Goal: Task Accomplishment & Management: Use online tool/utility

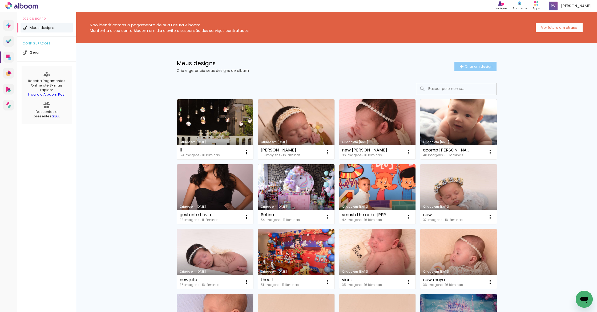
click at [470, 67] on span "Criar um design" at bounding box center [478, 66] width 28 height 3
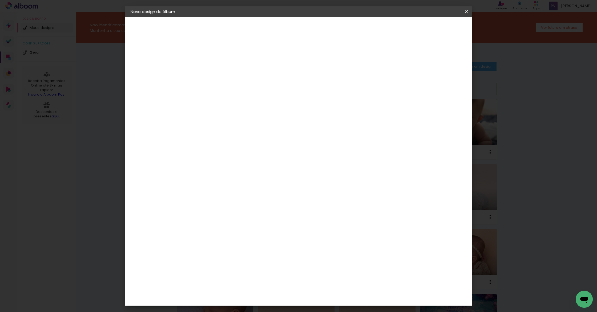
click at [218, 70] on input at bounding box center [218, 71] width 0 height 8
type input "festa [PERSON_NAME]"
type paper-input "festa [PERSON_NAME]"
click at [241, 23] on header "Informações Dê um título ao seu álbum. Avançar" at bounding box center [217, 33] width 46 height 32
click at [272, 25] on paper-button "Avançar" at bounding box center [259, 28] width 26 height 9
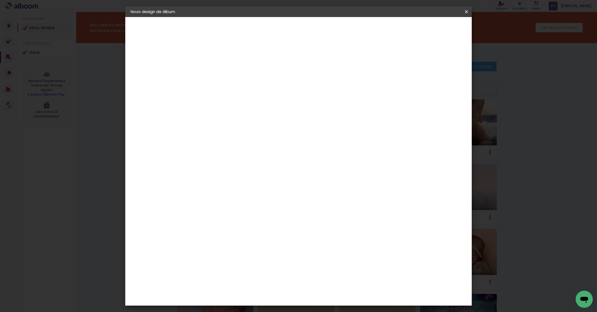
click at [227, 193] on paper-item "Alplas" at bounding box center [231, 191] width 58 height 12
click at [0, 0] on slot "Avançar" at bounding box center [0, 0] width 0 height 0
click at [254, 115] on span "20 × 30" at bounding box center [241, 120] width 25 height 11
click at [0, 0] on slot "Avançar" at bounding box center [0, 0] width 0 height 0
click at [433, 28] on span "Iniciar design" at bounding box center [421, 28] width 24 height 4
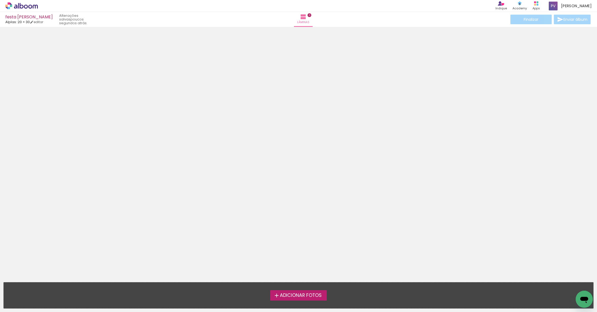
click at [301, 295] on span "Adicionar Fotos" at bounding box center [301, 295] width 42 height 5
click at [0, 0] on input "file" at bounding box center [0, 0] width 0 height 0
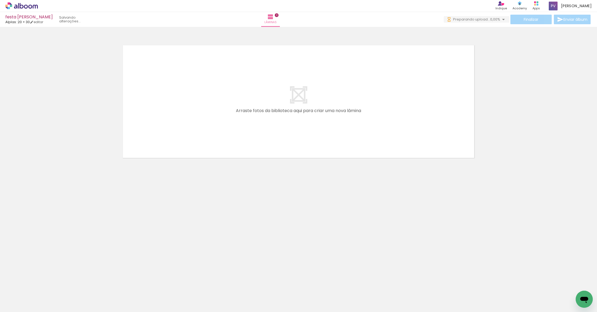
scroll to position [0, 540]
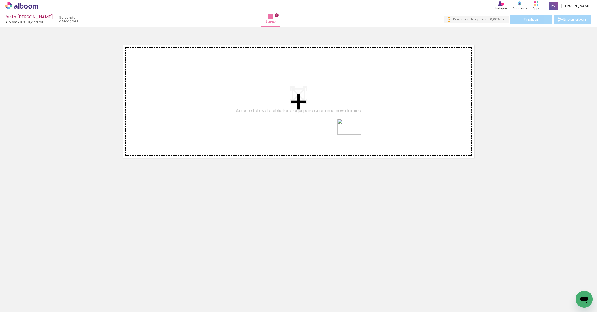
drag, startPoint x: 264, startPoint y: 297, endPoint x: 354, endPoint y: 132, distance: 188.9
click at [354, 131] on quentale-workspace at bounding box center [298, 156] width 597 height 312
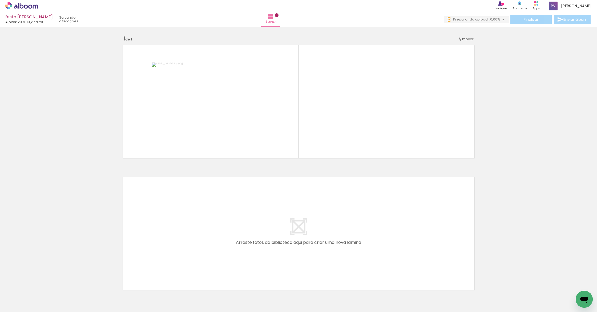
scroll to position [0, 0]
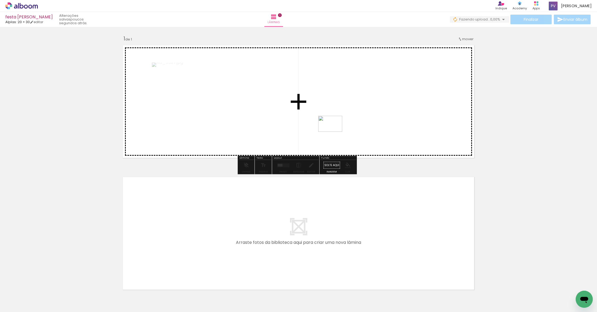
drag, startPoint x: 250, startPoint y: 291, endPoint x: 338, endPoint y: 125, distance: 188.7
click at [338, 125] on quentale-workspace at bounding box center [298, 156] width 597 height 312
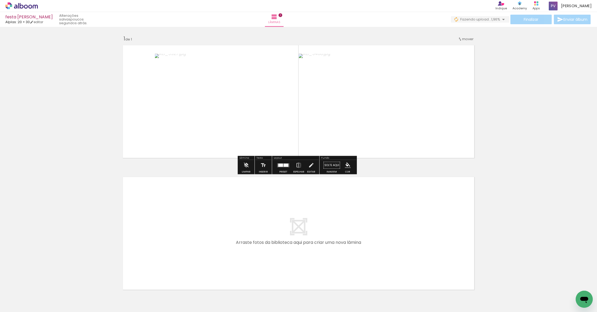
click at [285, 164] on div at bounding box center [285, 165] width 5 height 3
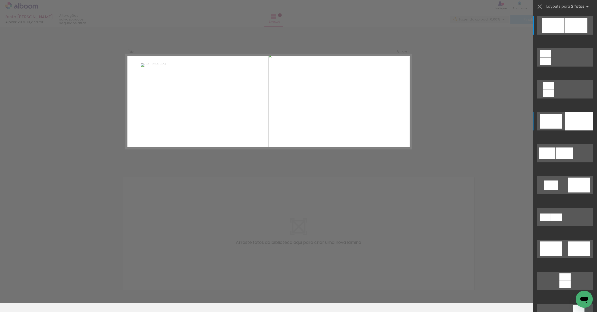
click at [581, 118] on div at bounding box center [579, 121] width 28 height 18
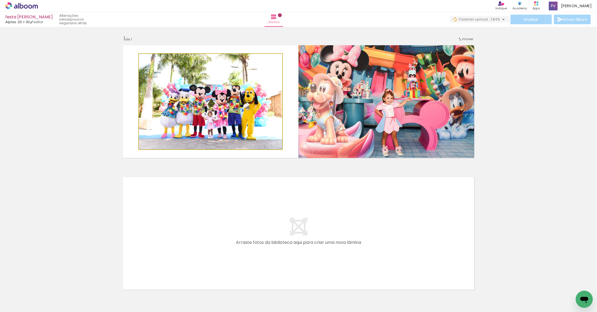
drag, startPoint x: 232, startPoint y: 104, endPoint x: 416, endPoint y: 119, distance: 184.9
click at [0, 0] on slot at bounding box center [0, 0] width 0 height 0
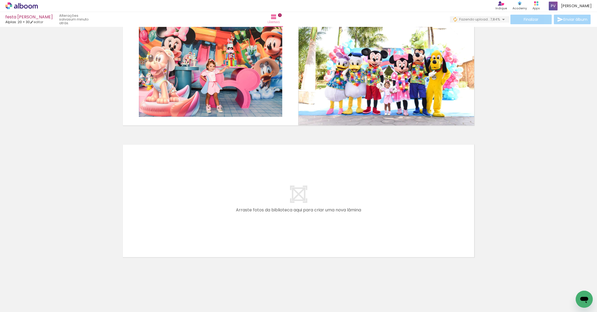
scroll to position [0, 970]
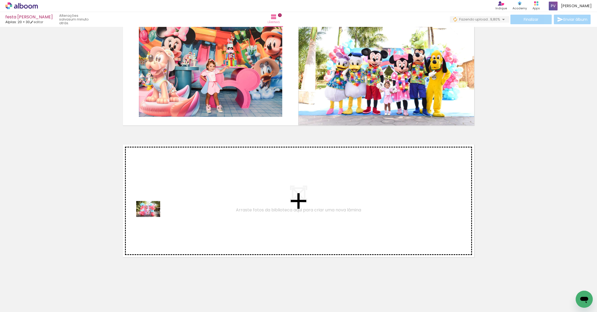
drag, startPoint x: 90, startPoint y: 296, endPoint x: 137, endPoint y: 270, distance: 54.0
click at [152, 217] on quentale-workspace at bounding box center [298, 156] width 597 height 312
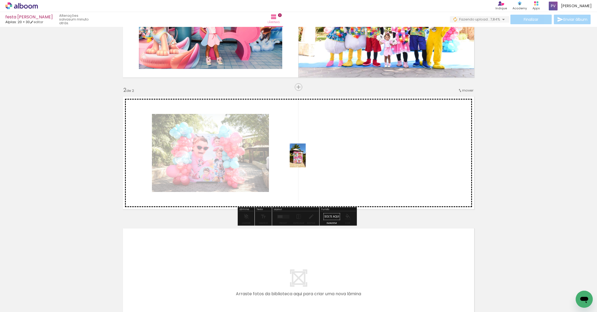
drag, startPoint x: 116, startPoint y: 298, endPoint x: 305, endPoint y: 160, distance: 234.6
click at [305, 160] on quentale-workspace at bounding box center [298, 156] width 597 height 312
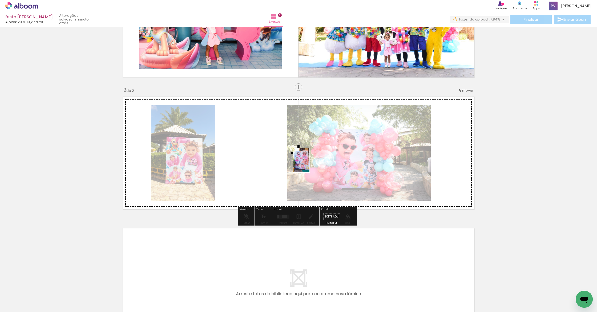
drag, startPoint x: 139, startPoint y: 299, endPoint x: 309, endPoint y: 164, distance: 217.3
click at [309, 164] on quentale-workspace at bounding box center [298, 156] width 597 height 312
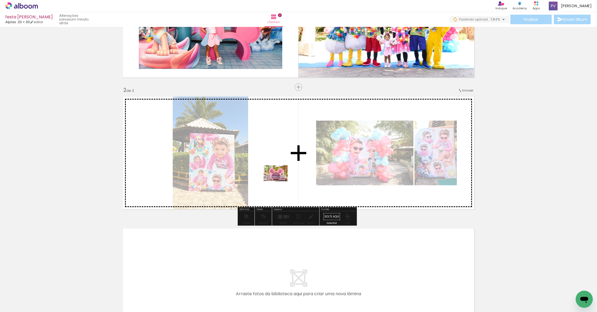
drag, startPoint x: 56, startPoint y: 293, endPoint x: 280, endPoint y: 181, distance: 250.2
click at [280, 181] on quentale-workspace at bounding box center [298, 156] width 597 height 312
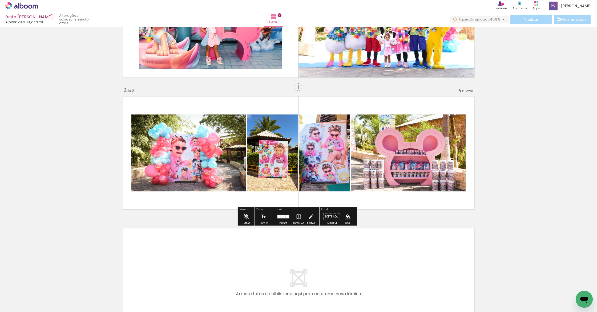
click at [23, 305] on span "Adicionar Fotos" at bounding box center [19, 305] width 16 height 6
click at [0, 0] on input "file" at bounding box center [0, 0] width 0 height 0
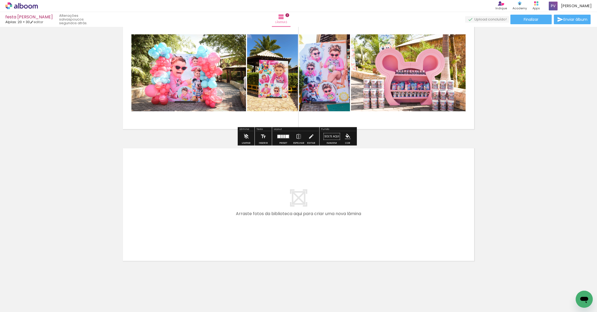
scroll to position [164, 0]
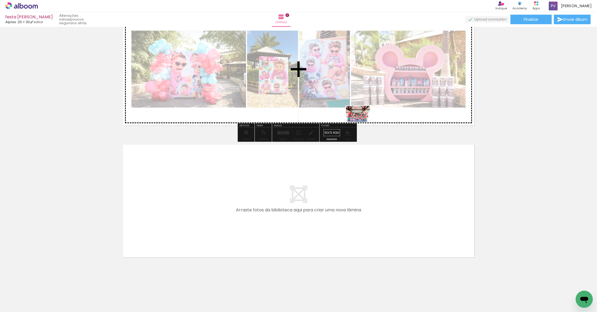
drag, startPoint x: 235, startPoint y: 299, endPoint x: 362, endPoint y: 122, distance: 217.8
click at [362, 122] on quentale-workspace at bounding box center [298, 156] width 597 height 312
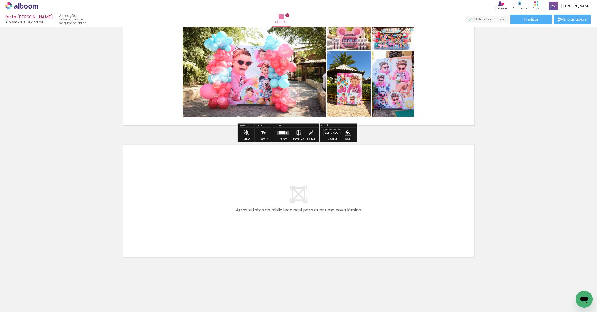
click at [277, 132] on quentale-layouter at bounding box center [283, 133] width 12 height 4
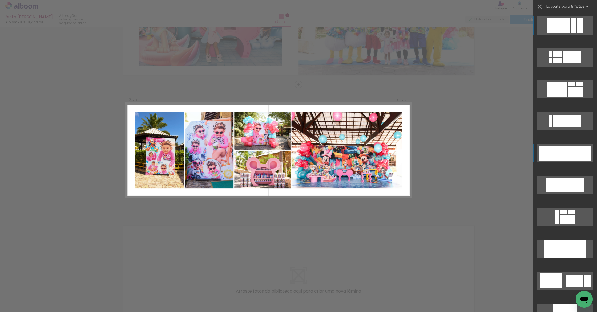
scroll to position [80, 0]
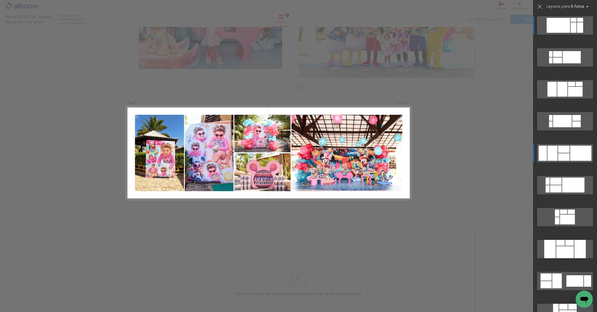
click at [551, 152] on div at bounding box center [552, 153] width 10 height 15
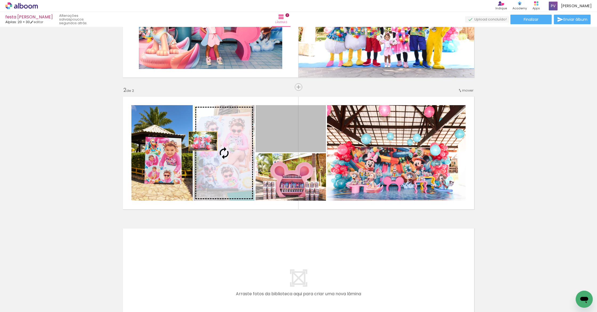
drag, startPoint x: 294, startPoint y: 127, endPoint x: 169, endPoint y: 146, distance: 126.7
click at [0, 0] on slot at bounding box center [0, 0] width 0 height 0
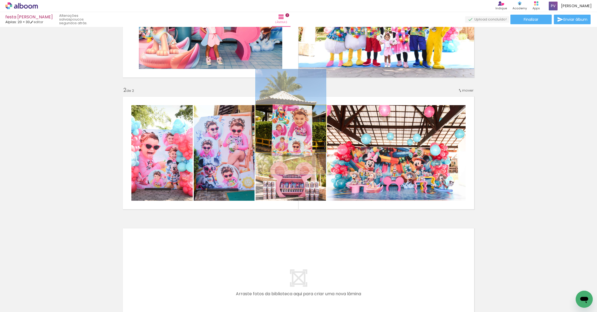
drag, startPoint x: 288, startPoint y: 131, endPoint x: 289, endPoint y: 126, distance: 4.8
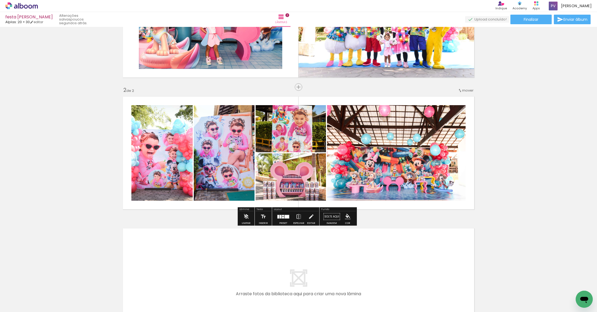
click at [562, 178] on div "Inserir lâmina 1 de 2 Inserir lâmina 2 de 2" at bounding box center [298, 146] width 597 height 396
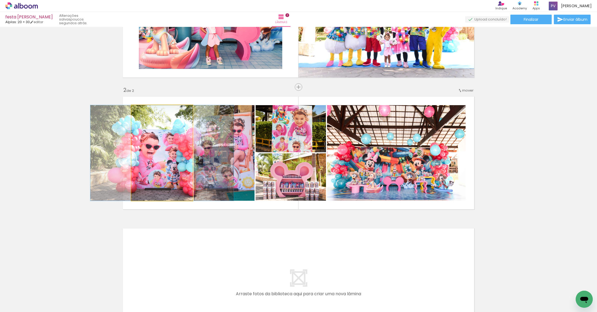
click at [174, 155] on quentale-photo at bounding box center [161, 153] width 61 height 96
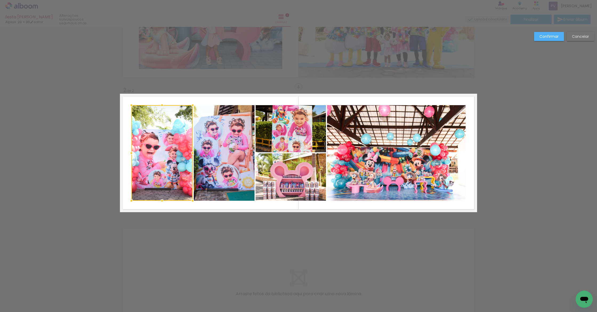
click at [232, 152] on quentale-photo at bounding box center [224, 153] width 61 height 96
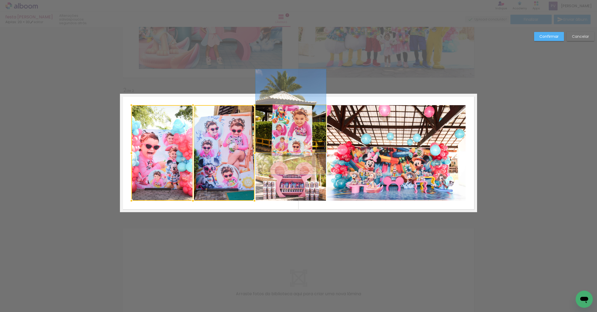
click at [273, 140] on quentale-photo at bounding box center [290, 128] width 70 height 47
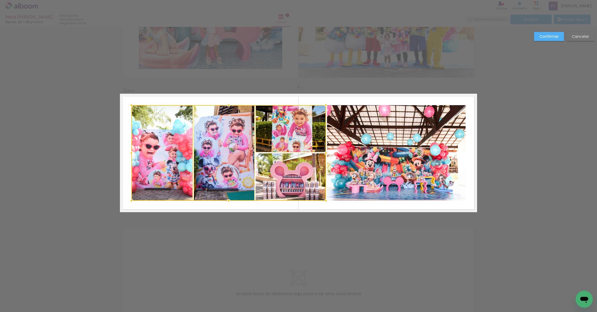
click at [270, 175] on div at bounding box center [228, 153] width 194 height 96
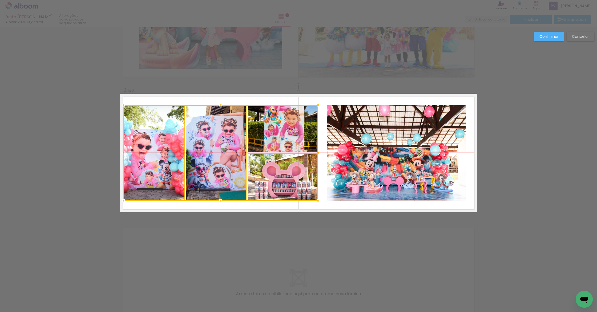
drag, startPoint x: 263, startPoint y: 174, endPoint x: 255, endPoint y: 174, distance: 8.0
click at [255, 174] on div at bounding box center [220, 153] width 194 height 96
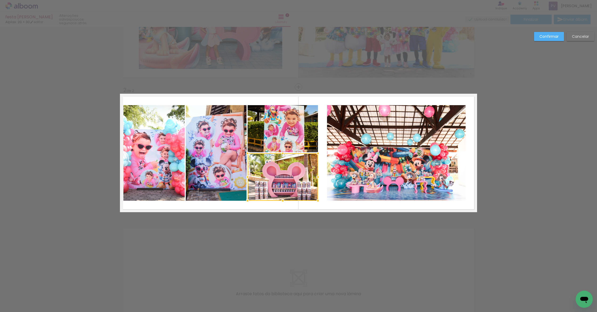
click at [346, 141] on quentale-photo at bounding box center [396, 153] width 138 height 96
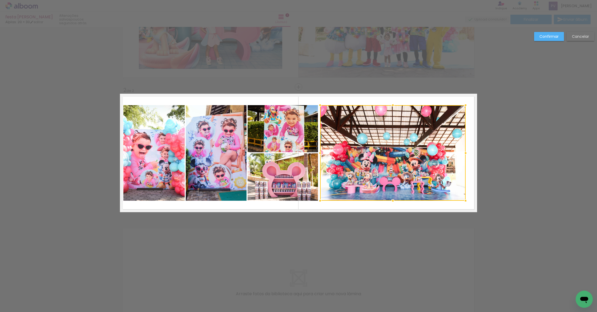
drag, startPoint x: 324, startPoint y: 153, endPoint x: 317, endPoint y: 154, distance: 7.0
click at [317, 154] on div at bounding box center [320, 153] width 11 height 11
click at [459, 146] on quentale-photo at bounding box center [392, 153] width 145 height 96
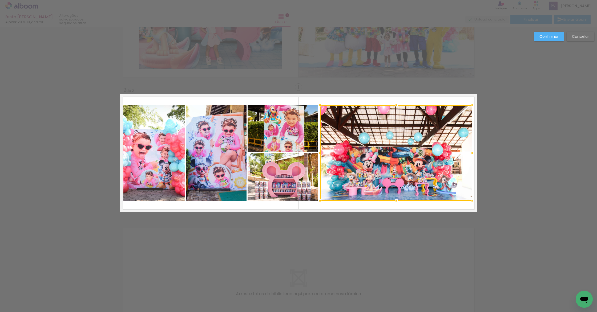
drag, startPoint x: 464, startPoint y: 153, endPoint x: 470, endPoint y: 153, distance: 6.1
click at [470, 153] on div at bounding box center [472, 153] width 11 height 11
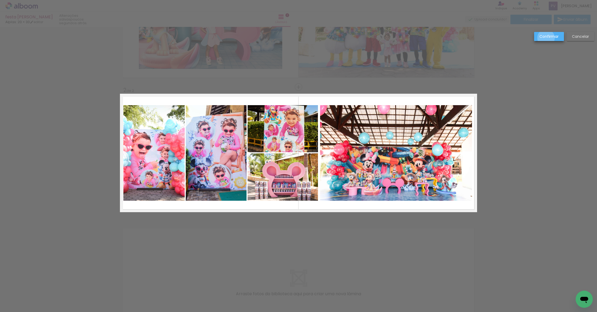
click at [0, 0] on slot "Confirmar" at bounding box center [0, 0] width 0 height 0
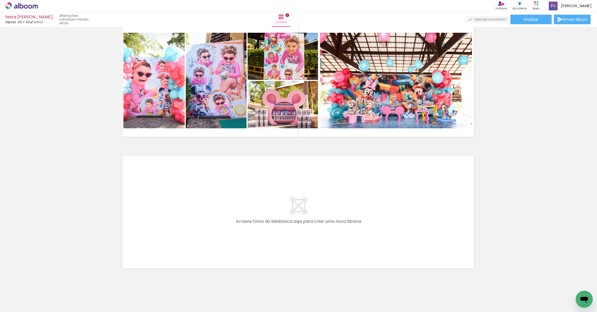
scroll to position [164, 0]
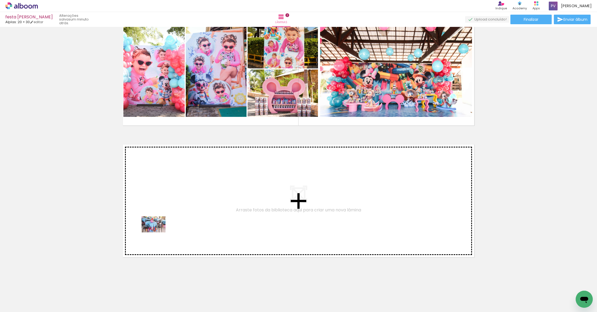
drag, startPoint x: 168, startPoint y: 293, endPoint x: 157, endPoint y: 232, distance: 61.6
click at [157, 232] on quentale-workspace at bounding box center [298, 156] width 597 height 312
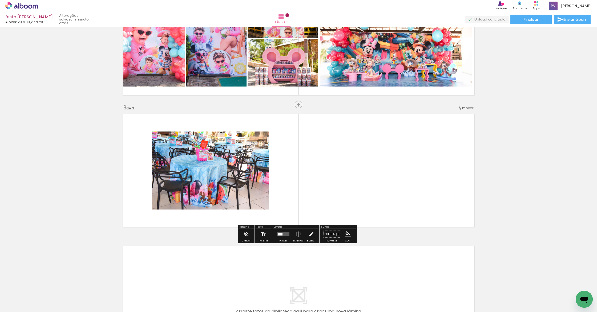
scroll to position [212, 0]
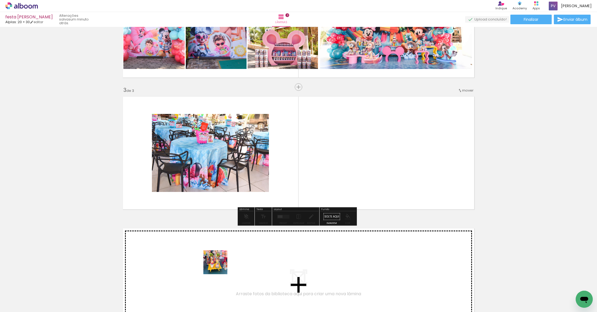
drag, startPoint x: 209, startPoint y: 286, endPoint x: 248, endPoint y: 220, distance: 76.7
click at [247, 206] on quentale-workspace at bounding box center [298, 156] width 597 height 312
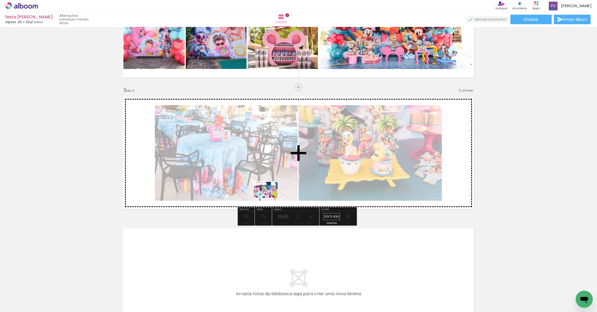
drag, startPoint x: 262, startPoint y: 297, endPoint x: 270, endPoint y: 198, distance: 99.4
click at [270, 198] on quentale-workspace at bounding box center [298, 156] width 597 height 312
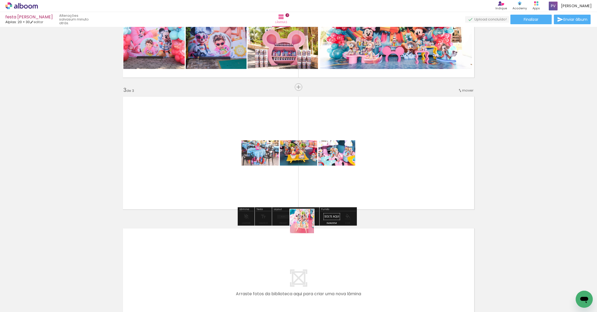
drag, startPoint x: 300, startPoint y: 299, endPoint x: 310, endPoint y: 182, distance: 117.8
click at [310, 182] on quentale-workspace at bounding box center [298, 156] width 597 height 312
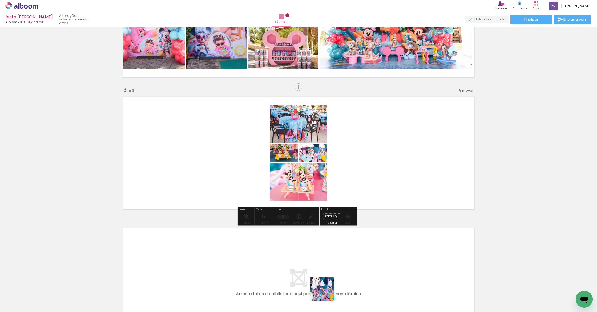
drag, startPoint x: 325, startPoint y: 297, endPoint x: 354, endPoint y: 180, distance: 120.5
click at [354, 180] on quentale-workspace at bounding box center [298, 156] width 597 height 312
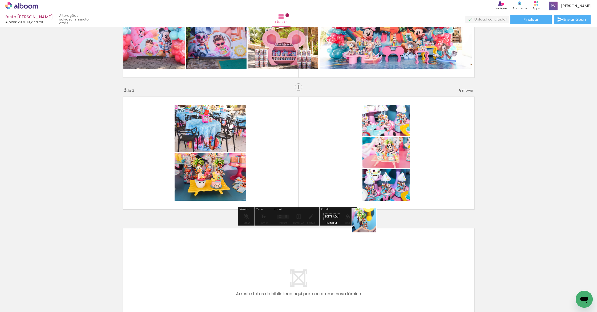
drag, startPoint x: 387, startPoint y: 297, endPoint x: 368, endPoint y: 219, distance: 80.9
click at [356, 199] on quentale-workspace at bounding box center [298, 156] width 597 height 312
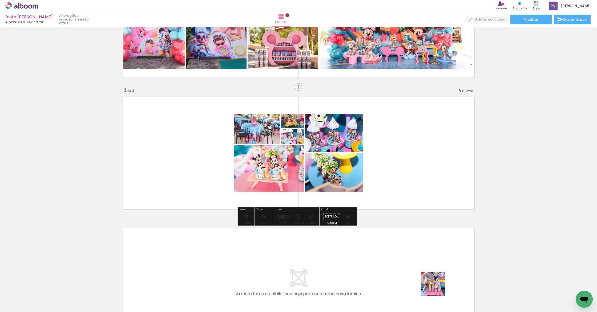
drag, startPoint x: 437, startPoint y: 296, endPoint x: 428, endPoint y: 198, distance: 99.2
click at [424, 182] on quentale-workspace at bounding box center [298, 156] width 597 height 312
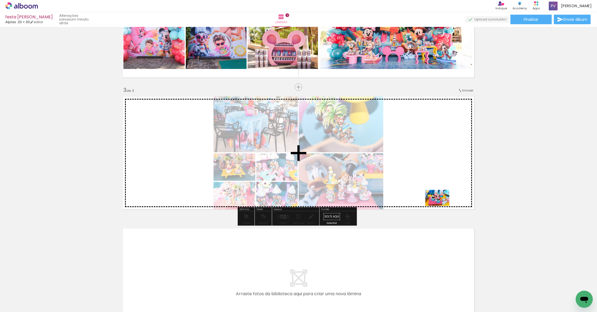
drag, startPoint x: 470, startPoint y: 295, endPoint x: 439, endPoint y: 212, distance: 88.3
click at [440, 203] on quentale-workspace at bounding box center [298, 156] width 597 height 312
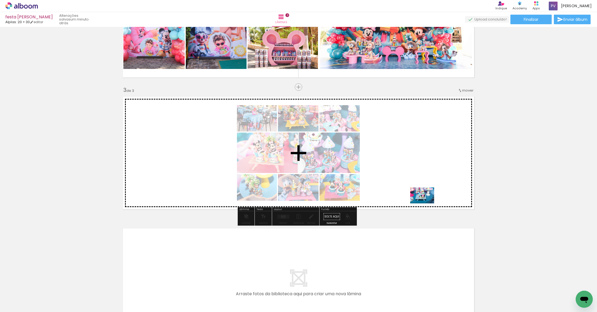
drag, startPoint x: 418, startPoint y: 288, endPoint x: 426, endPoint y: 203, distance: 84.8
click at [426, 203] on quentale-workspace at bounding box center [298, 156] width 597 height 312
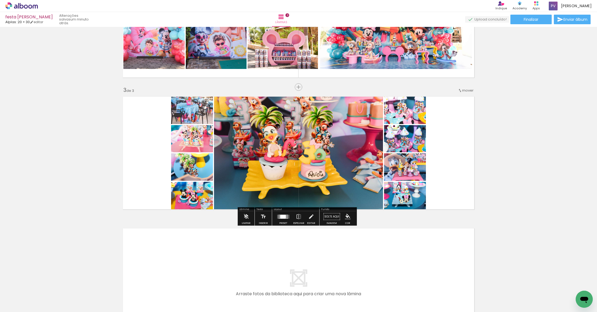
click at [18, 304] on span "Adicionar Fotos" at bounding box center [19, 305] width 16 height 6
click at [0, 0] on input "file" at bounding box center [0, 0] width 0 height 0
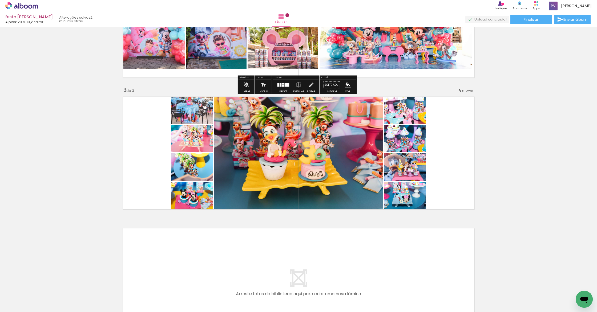
click at [20, 305] on span "Adicionar Fotos" at bounding box center [19, 305] width 16 height 6
click at [0, 0] on input "file" at bounding box center [0, 0] width 0 height 0
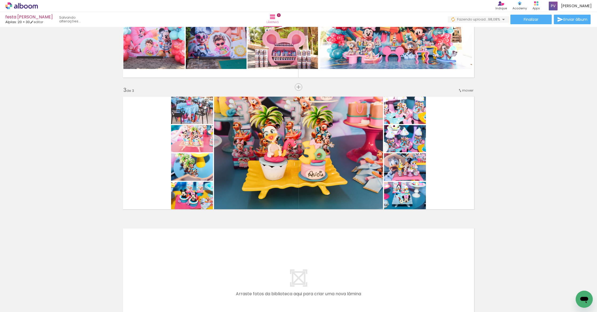
scroll to position [0, 1000]
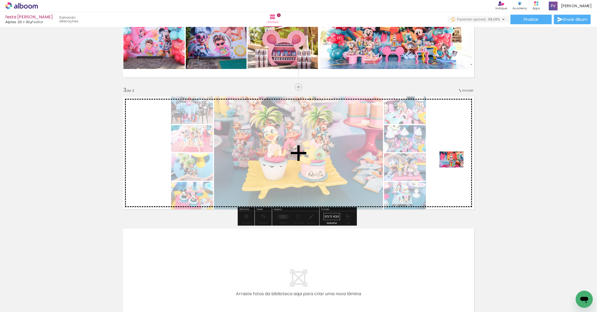
drag, startPoint x: 571, startPoint y: 296, endPoint x: 455, endPoint y: 168, distance: 172.7
click at [455, 168] on quentale-workspace at bounding box center [298, 156] width 597 height 312
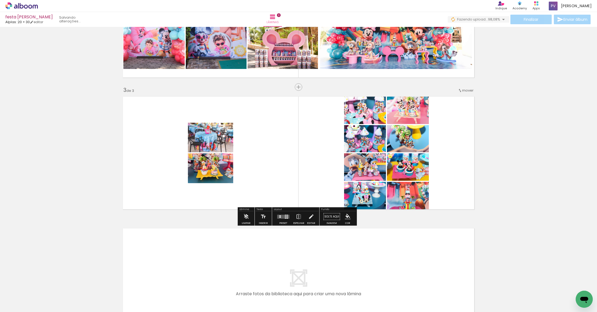
click at [281, 217] on quentale-layouter at bounding box center [283, 217] width 12 height 4
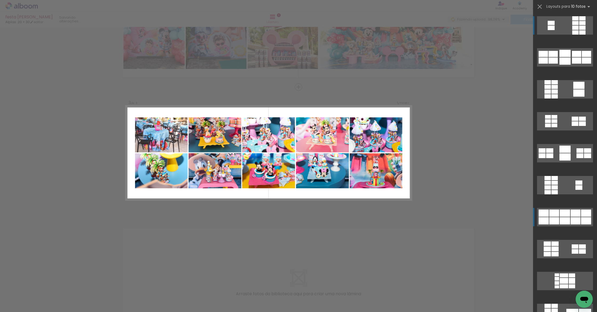
click at [559, 217] on div at bounding box center [564, 213] width 10 height 7
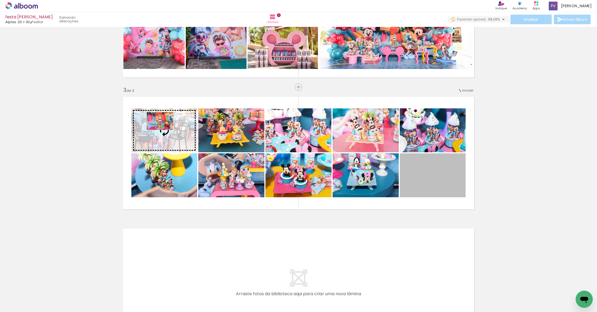
drag, startPoint x: 447, startPoint y: 180, endPoint x: 158, endPoint y: 121, distance: 294.6
click at [0, 0] on slot at bounding box center [0, 0] width 0 height 0
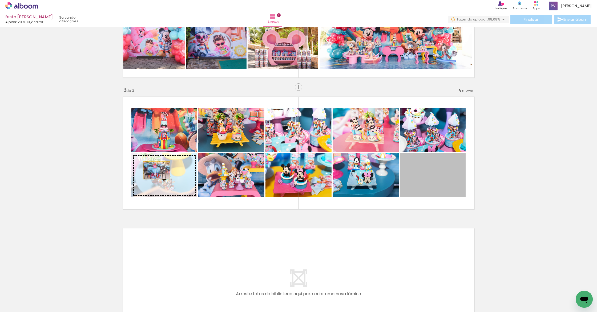
drag, startPoint x: 423, startPoint y: 179, endPoint x: 154, endPoint y: 171, distance: 269.4
click at [0, 0] on slot at bounding box center [0, 0] width 0 height 0
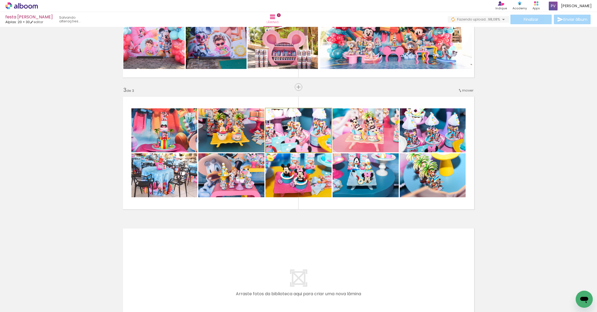
drag, startPoint x: 289, startPoint y: 129, endPoint x: 377, endPoint y: 184, distance: 103.8
click at [0, 0] on slot at bounding box center [0, 0] width 0 height 0
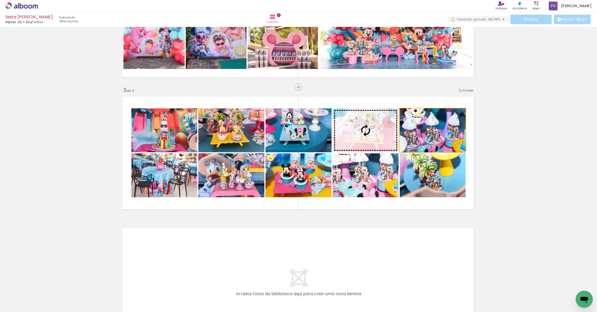
drag, startPoint x: 435, startPoint y: 136, endPoint x: 272, endPoint y: 125, distance: 163.9
click at [0, 0] on slot at bounding box center [0, 0] width 0 height 0
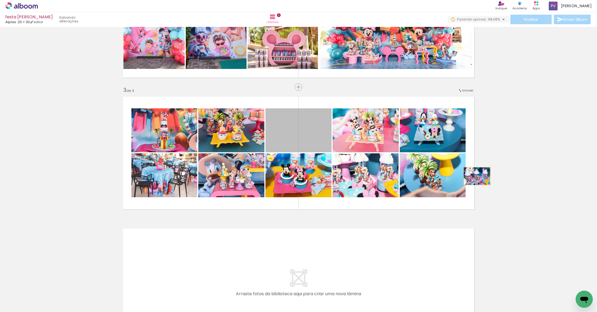
drag, startPoint x: 283, startPoint y: 121, endPoint x: 475, endPoint y: 176, distance: 199.5
click at [475, 176] on div "Inserir lâmina 1 de 3 Inserir lâmina 2 de 3 Inserir lâmina 3 de 3" at bounding box center [298, 81] width 597 height 528
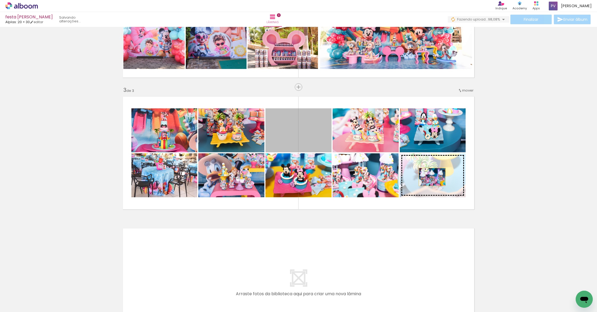
drag, startPoint x: 312, startPoint y: 137, endPoint x: 430, endPoint y: 177, distance: 125.2
click at [0, 0] on slot at bounding box center [0, 0] width 0 height 0
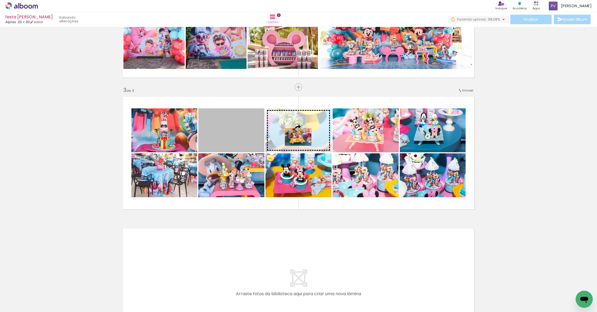
drag, startPoint x: 221, startPoint y: 133, endPoint x: 296, endPoint y: 137, distance: 74.9
click at [0, 0] on slot at bounding box center [0, 0] width 0 height 0
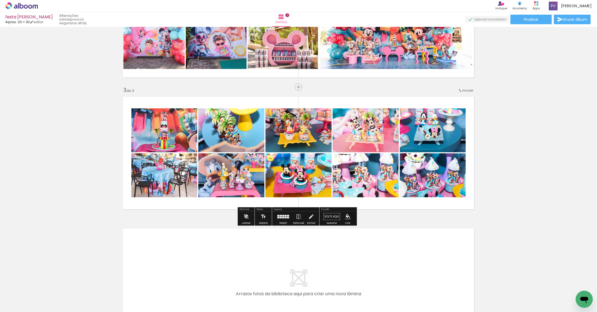
click at [18, 304] on span "Adicionar Fotos" at bounding box center [19, 305] width 16 height 6
click at [0, 0] on input "file" at bounding box center [0, 0] width 0 height 0
click at [20, 305] on span "Adicionar Fotos" at bounding box center [19, 305] width 16 height 6
click at [0, 0] on input "file" at bounding box center [0, 0] width 0 height 0
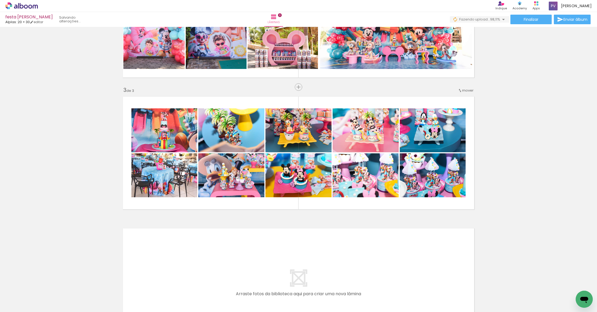
scroll to position [0, 1030]
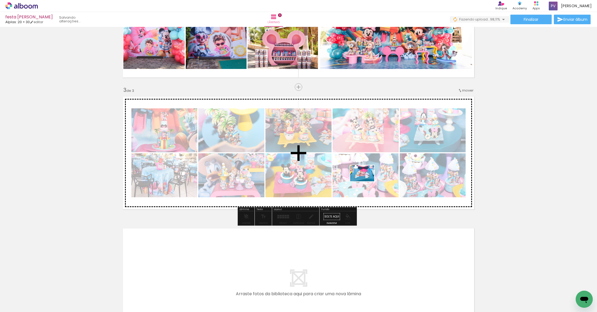
drag, startPoint x: 568, startPoint y: 294, endPoint x: 366, endPoint y: 181, distance: 231.3
click at [366, 181] on quentale-workspace at bounding box center [298, 156] width 597 height 312
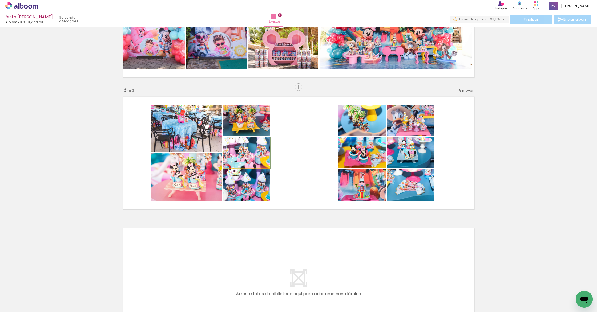
drag, startPoint x: 250, startPoint y: 154, endPoint x: 596, endPoint y: 272, distance: 365.5
click at [596, 272] on div "Inserir lâmina 1 de 3 Inserir lâmina 2 de 3 Inserir lâmina 3 de 3 Confirmar Can…" at bounding box center [298, 169] width 597 height 285
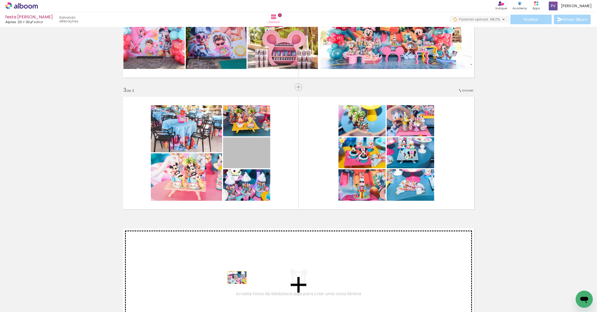
drag, startPoint x: 249, startPoint y: 155, endPoint x: 234, endPoint y: 282, distance: 128.5
click at [234, 282] on quentale-workspace at bounding box center [298, 156] width 597 height 312
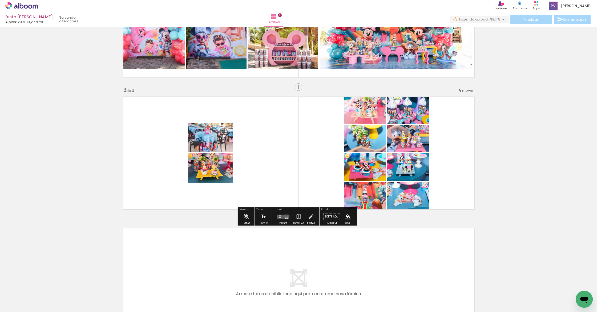
click at [280, 213] on div at bounding box center [283, 216] width 14 height 11
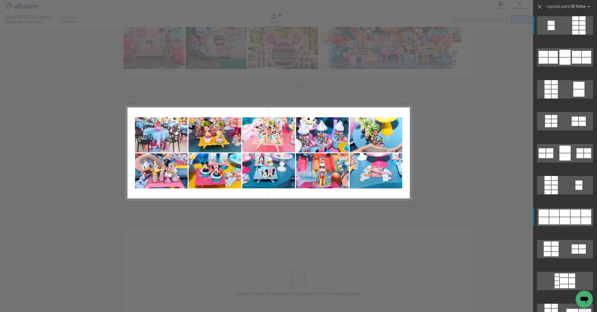
click at [566, 213] on div at bounding box center [564, 213] width 10 height 7
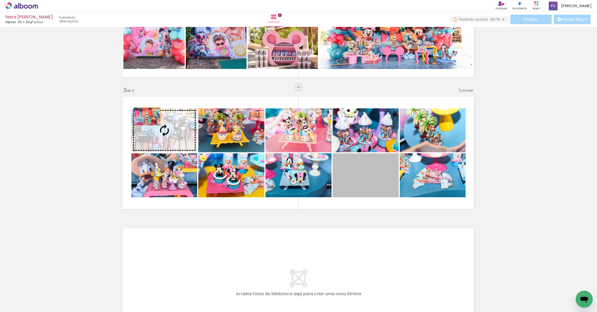
drag, startPoint x: 373, startPoint y: 173, endPoint x: 145, endPoint y: 116, distance: 235.2
click at [0, 0] on slot at bounding box center [0, 0] width 0 height 0
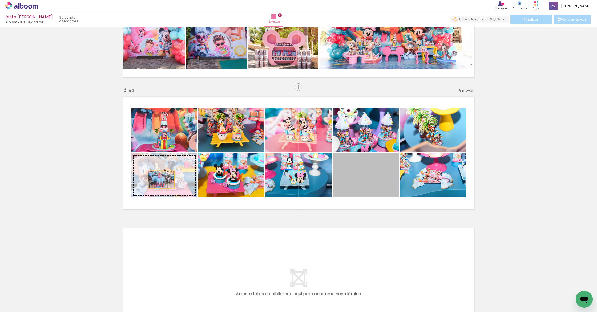
drag, startPoint x: 361, startPoint y: 182, endPoint x: 154, endPoint y: 178, distance: 206.9
click at [0, 0] on slot at bounding box center [0, 0] width 0 height 0
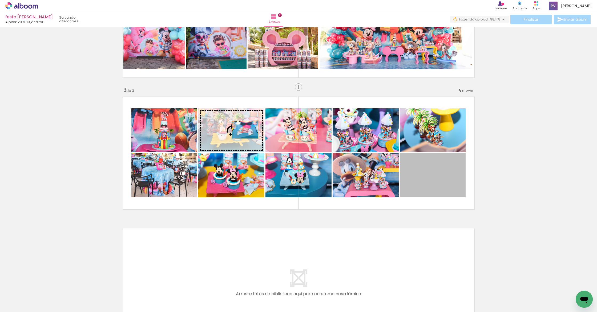
drag, startPoint x: 421, startPoint y: 182, endPoint x: 243, endPoint y: 130, distance: 185.6
click at [0, 0] on slot at bounding box center [0, 0] width 0 height 0
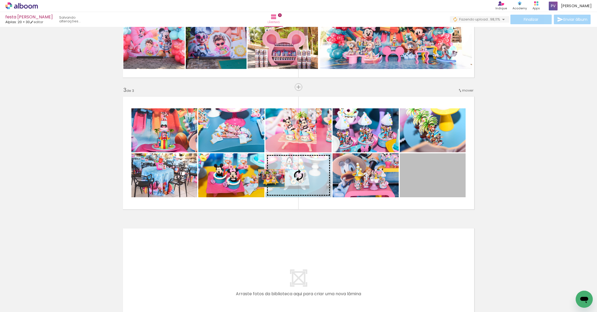
drag, startPoint x: 433, startPoint y: 183, endPoint x: 267, endPoint y: 178, distance: 165.5
click at [0, 0] on slot at bounding box center [0, 0] width 0 height 0
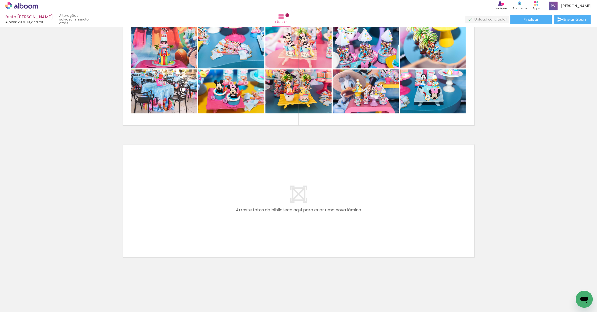
scroll to position [0, 393]
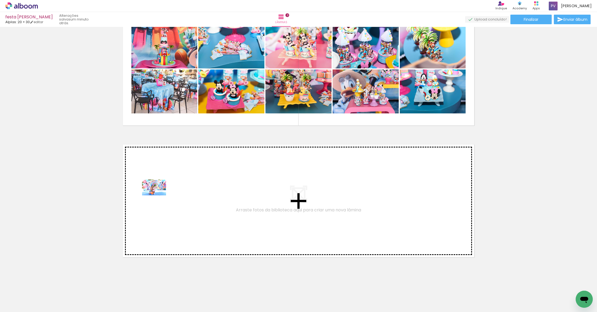
drag, startPoint x: 108, startPoint y: 298, endPoint x: 158, endPoint y: 195, distance: 114.0
click at [158, 195] on quentale-workspace at bounding box center [298, 156] width 597 height 312
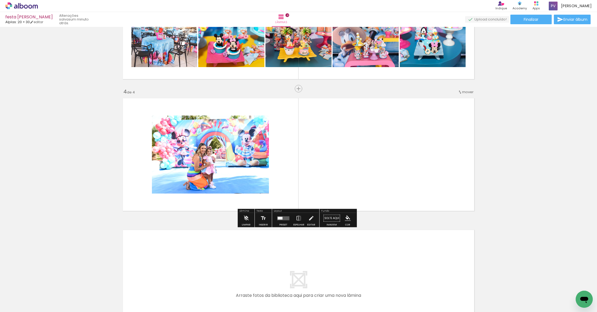
scroll to position [344, 0]
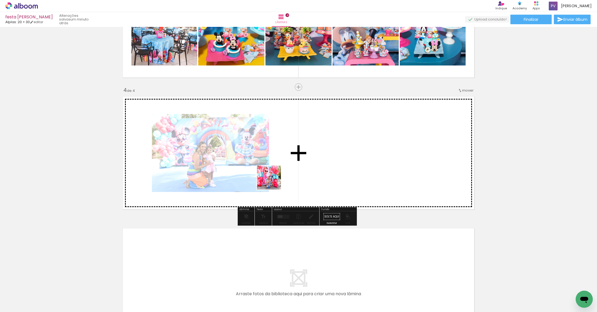
drag, startPoint x: 172, startPoint y: 298, endPoint x: 271, endPoint y: 190, distance: 146.2
click at [281, 169] on quentale-workspace at bounding box center [298, 156] width 597 height 312
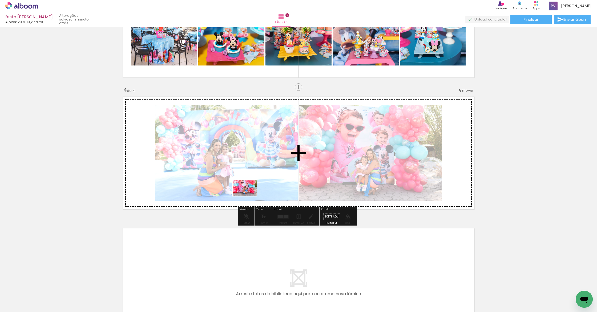
drag, startPoint x: 197, startPoint y: 298, endPoint x: 246, endPoint y: 208, distance: 102.4
click at [248, 196] on quentale-workspace at bounding box center [298, 156] width 597 height 312
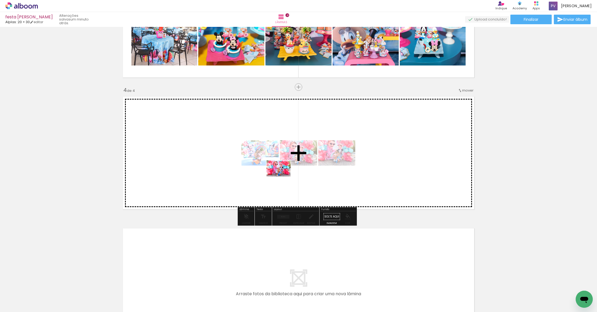
drag, startPoint x: 228, startPoint y: 293, endPoint x: 282, endPoint y: 177, distance: 128.5
click at [282, 177] on quentale-workspace at bounding box center [298, 156] width 597 height 312
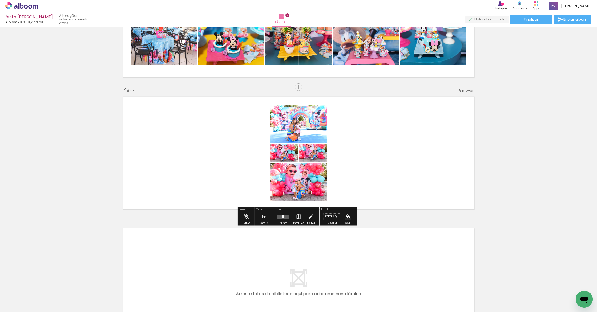
click at [283, 217] on quentale-layouter at bounding box center [283, 217] width 12 height 4
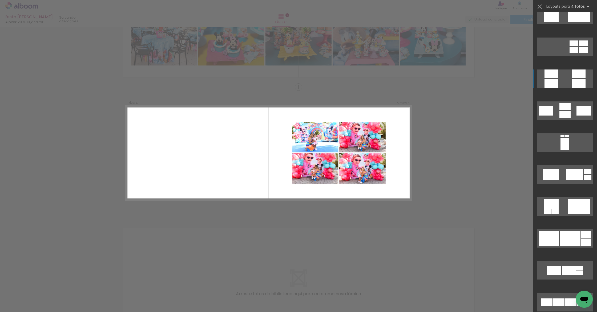
scroll to position [1904, 0]
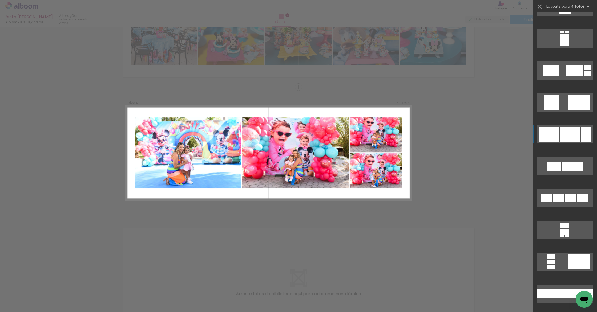
click at [557, 128] on quentale-layouter at bounding box center [565, 134] width 56 height 18
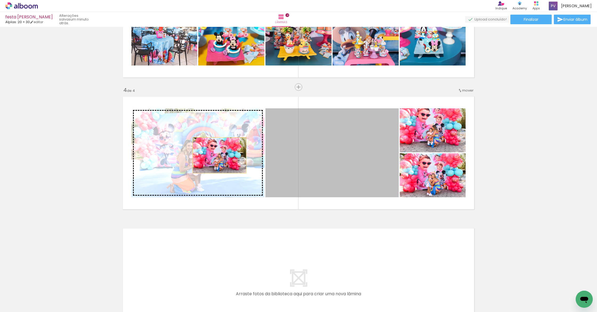
drag, startPoint x: 373, startPoint y: 158, endPoint x: 216, endPoint y: 156, distance: 156.9
click at [0, 0] on slot at bounding box center [0, 0] width 0 height 0
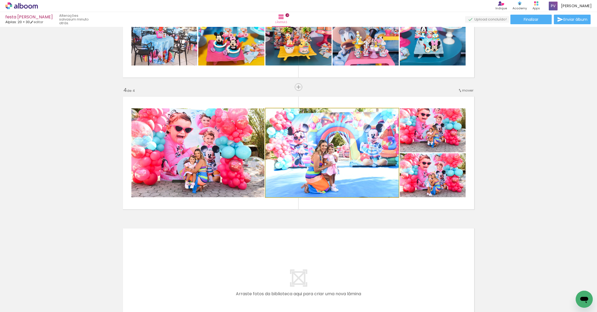
drag, startPoint x: 357, startPoint y: 172, endPoint x: 436, endPoint y: 181, distance: 79.1
click at [0, 0] on slot at bounding box center [0, 0] width 0 height 0
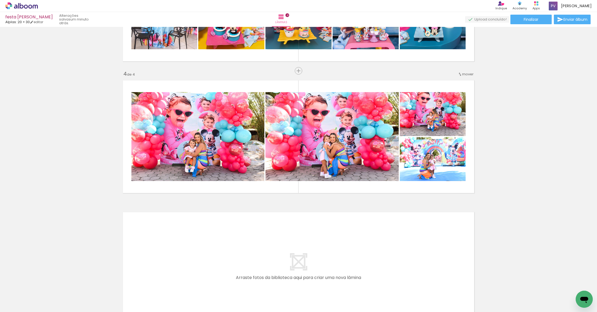
scroll to position [428, 0]
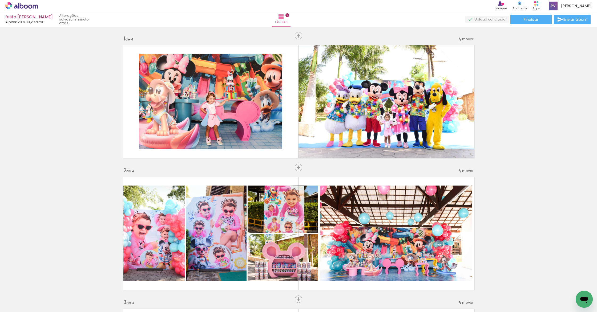
scroll to position [0, 393]
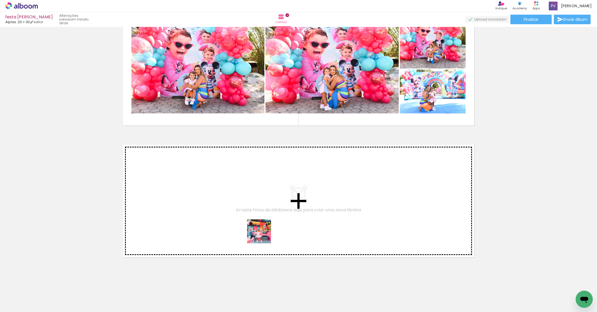
drag, startPoint x: 312, startPoint y: 281, endPoint x: 178, endPoint y: 175, distance: 171.4
click at [178, 175] on quentale-workspace at bounding box center [298, 156] width 597 height 312
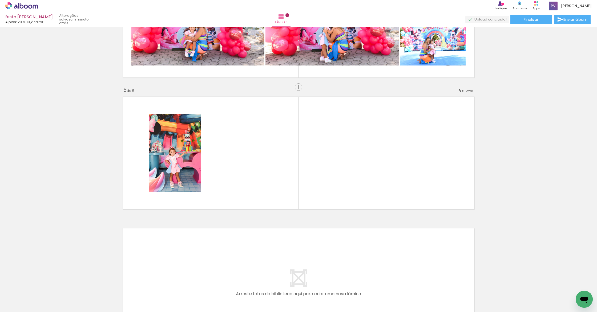
scroll to position [0, 626]
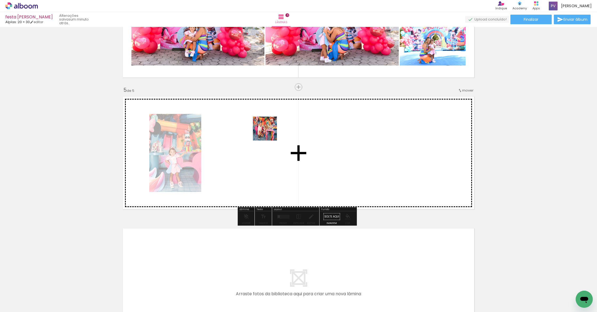
drag, startPoint x: 300, startPoint y: 297, endPoint x: 275, endPoint y: 148, distance: 152.0
click at [268, 133] on quentale-workspace at bounding box center [298, 156] width 597 height 312
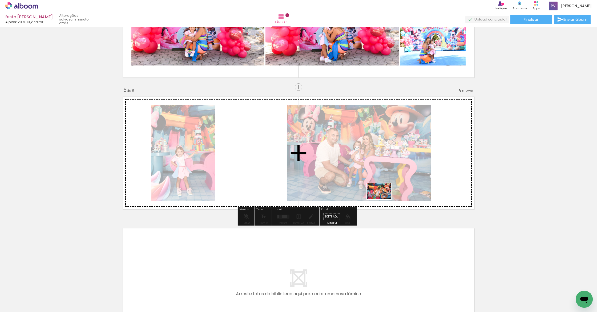
drag, startPoint x: 329, startPoint y: 298, endPoint x: 383, endPoint y: 199, distance: 112.5
click at [383, 199] on quentale-workspace at bounding box center [298, 156] width 597 height 312
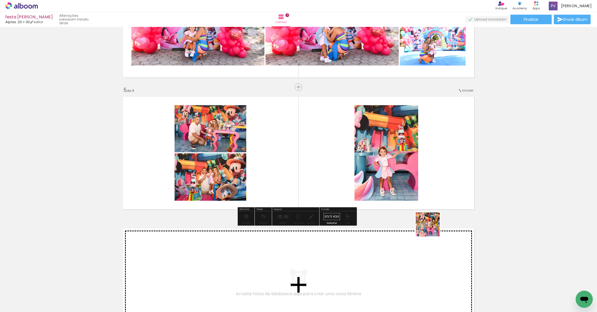
drag, startPoint x: 443, startPoint y: 295, endPoint x: 424, endPoint y: 177, distance: 118.9
click at [425, 177] on quentale-workspace at bounding box center [298, 156] width 597 height 312
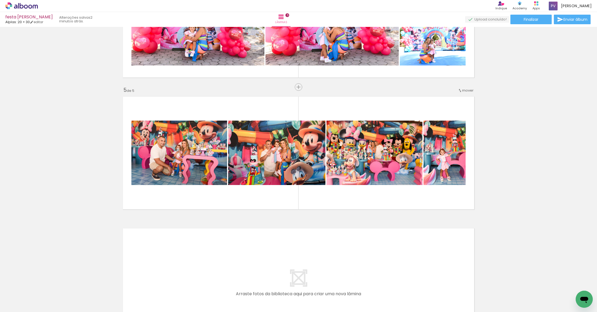
scroll to position [0, 403]
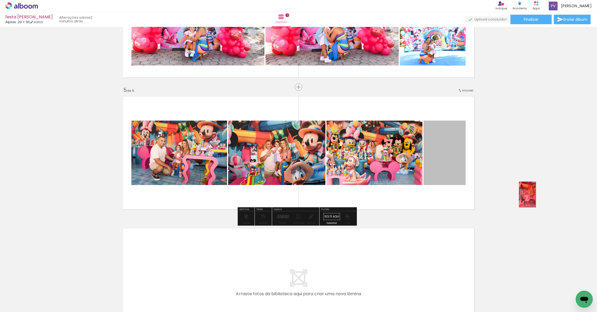
drag, startPoint x: 442, startPoint y: 137, endPoint x: 530, endPoint y: 198, distance: 106.7
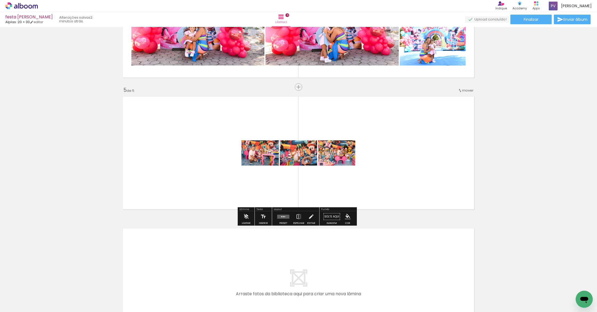
click at [278, 219] on div at bounding box center [283, 216] width 14 height 11
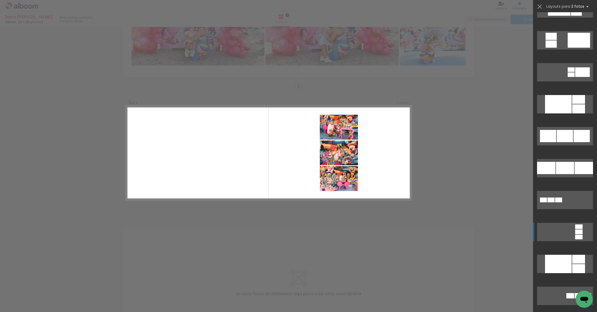
scroll to position [657, 0]
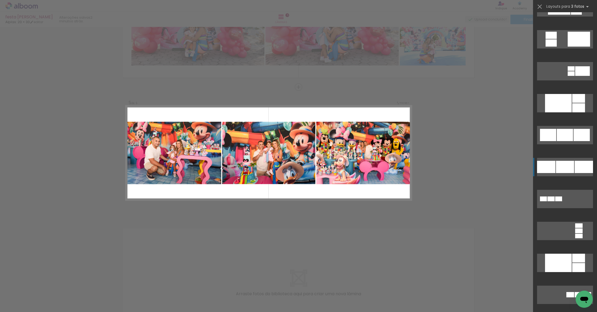
click at [563, 167] on div at bounding box center [565, 167] width 18 height 12
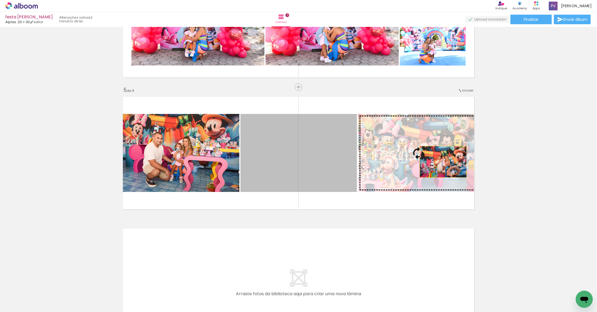
drag, startPoint x: 322, startPoint y: 157, endPoint x: 442, endPoint y: 162, distance: 119.4
click at [0, 0] on slot at bounding box center [0, 0] width 0 height 0
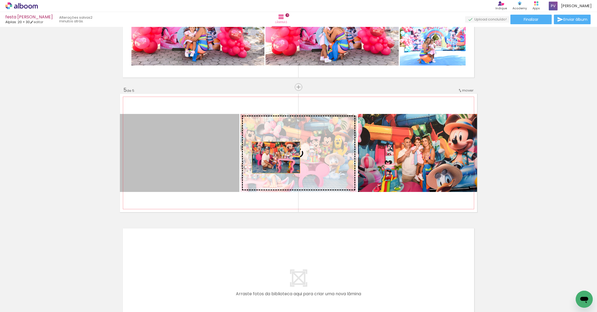
drag, startPoint x: 204, startPoint y: 156, endPoint x: 285, endPoint y: 158, distance: 81.0
click at [0, 0] on slot at bounding box center [0, 0] width 0 height 0
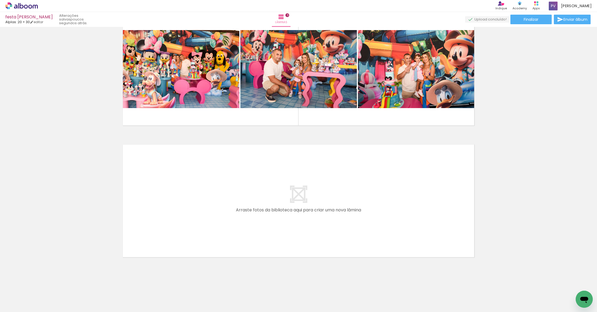
scroll to position [0, 1030]
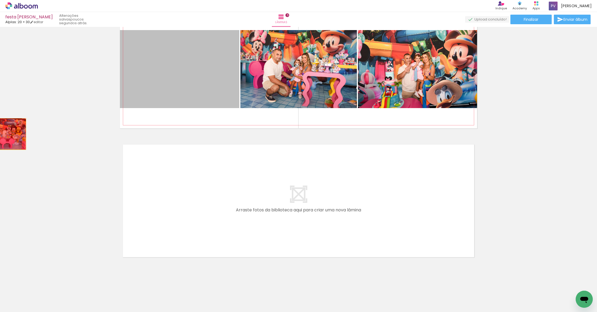
drag, startPoint x: 181, startPoint y: 88, endPoint x: 0, endPoint y: 134, distance: 187.2
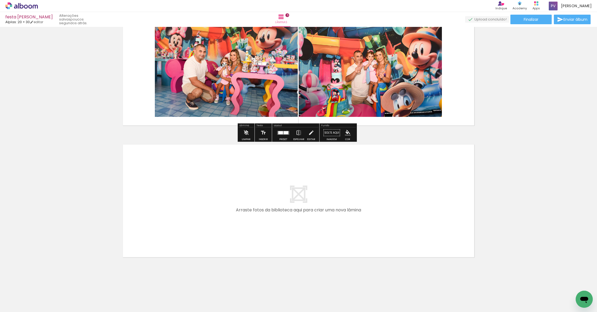
click at [279, 132] on div at bounding box center [280, 132] width 5 height 3
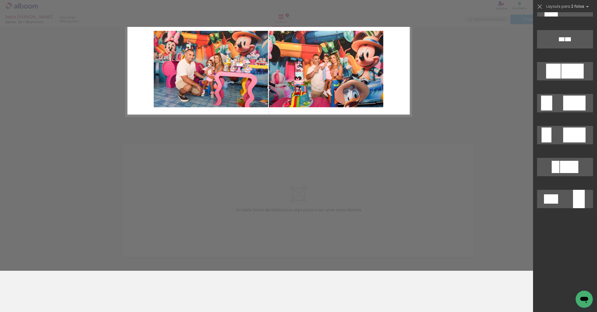
scroll to position [0, 0]
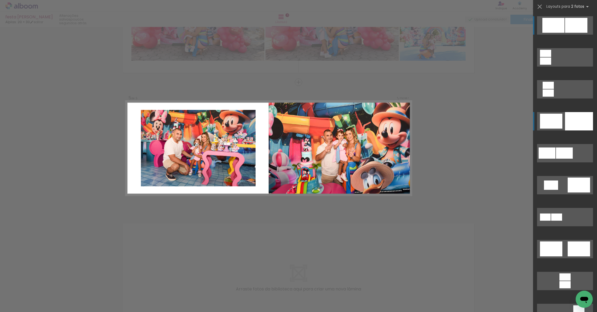
click at [578, 123] on div at bounding box center [579, 121] width 28 height 18
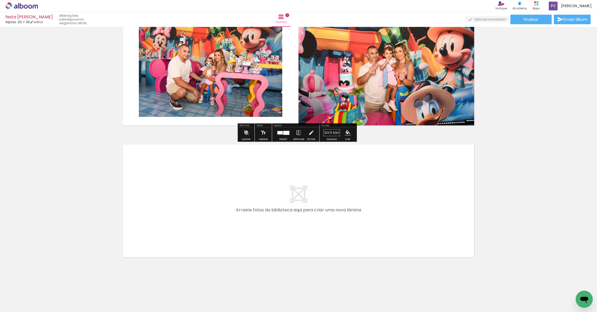
scroll to position [0, 397]
drag, startPoint x: 321, startPoint y: 299, endPoint x: 177, endPoint y: 201, distance: 174.8
click at [177, 201] on quentale-workspace at bounding box center [298, 156] width 597 height 312
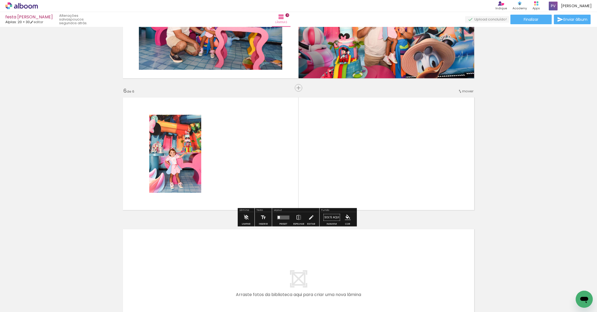
scroll to position [608, 0]
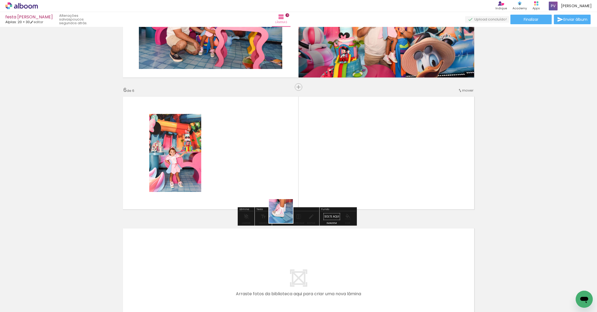
drag, startPoint x: 258, startPoint y: 290, endPoint x: 285, endPoint y: 214, distance: 80.2
click at [285, 214] on quentale-workspace at bounding box center [298, 156] width 597 height 312
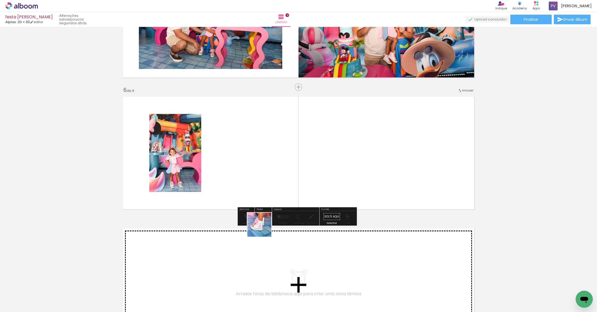
drag, startPoint x: 249, startPoint y: 287, endPoint x: 264, endPoint y: 217, distance: 71.3
click at [264, 217] on quentale-workspace at bounding box center [298, 156] width 597 height 312
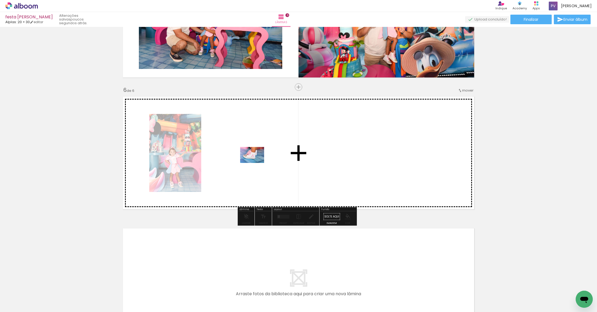
drag, startPoint x: 250, startPoint y: 293, endPoint x: 256, endPoint y: 163, distance: 130.9
click at [256, 163] on quentale-workspace at bounding box center [298, 156] width 597 height 312
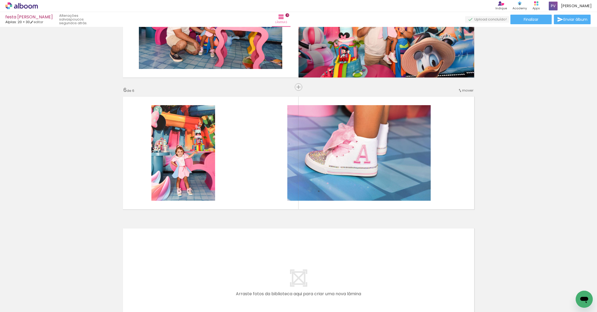
scroll to position [0, 613]
drag, startPoint x: 280, startPoint y: 298, endPoint x: 258, endPoint y: 176, distance: 123.7
click at [258, 176] on quentale-workspace at bounding box center [298, 156] width 597 height 312
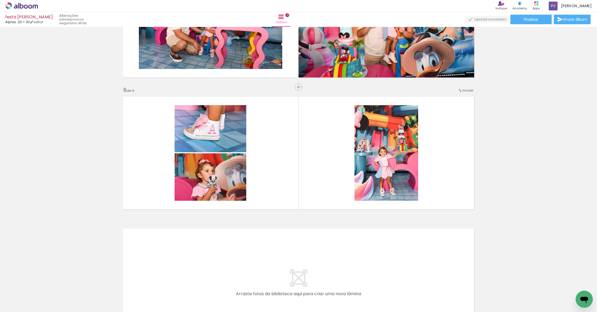
scroll to position [0, 789]
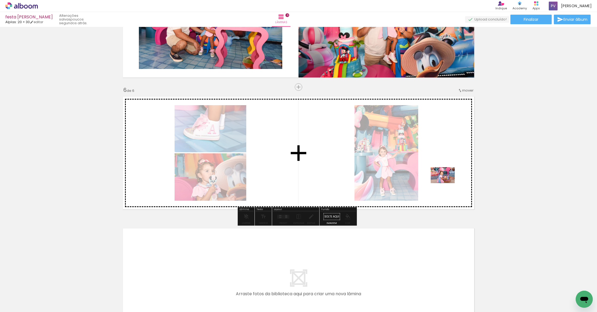
drag, startPoint x: 429, startPoint y: 297, endPoint x: 448, endPoint y: 177, distance: 121.4
click at [448, 177] on quentale-workspace at bounding box center [298, 156] width 597 height 312
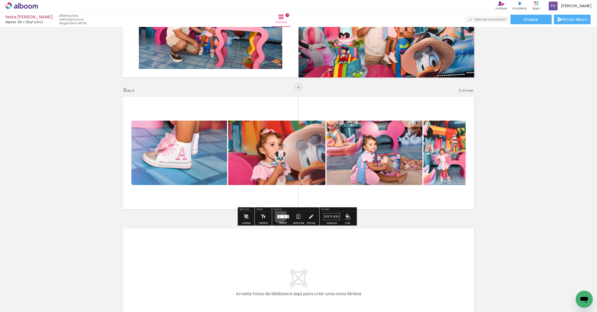
click at [278, 216] on quentale-layouter at bounding box center [283, 217] width 12 height 4
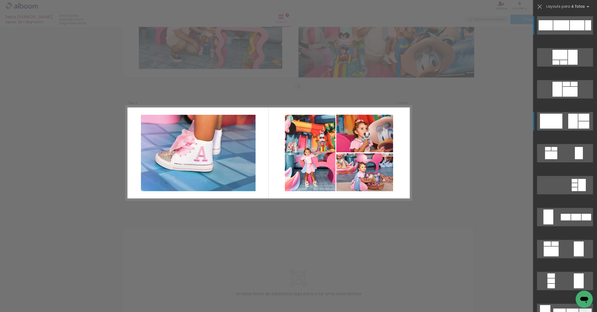
click at [578, 120] on div at bounding box center [583, 117] width 11 height 7
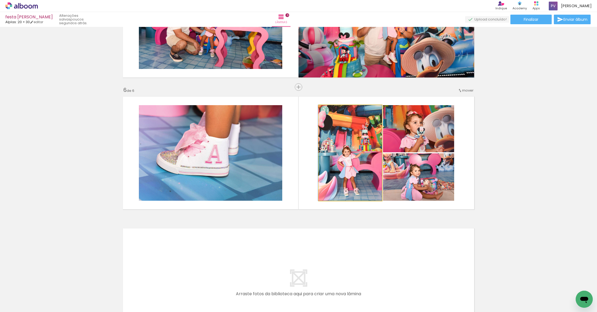
drag, startPoint x: 348, startPoint y: 170, endPoint x: 187, endPoint y: 160, distance: 160.9
click at [0, 0] on slot at bounding box center [0, 0] width 0 height 0
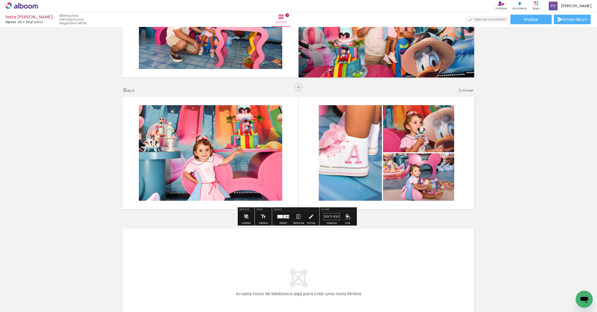
click at [283, 216] on div at bounding box center [284, 216] width 2 height 3
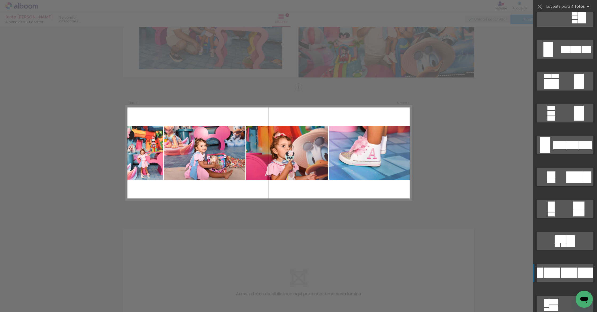
scroll to position [257, 0]
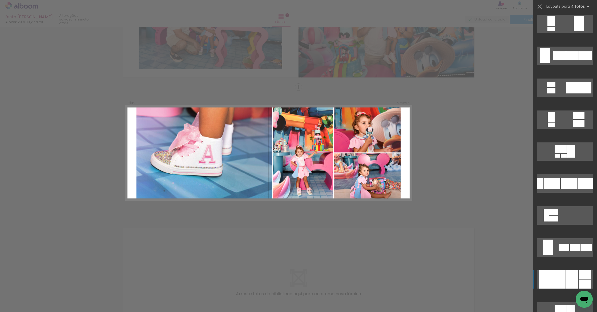
click at [551, 277] on div at bounding box center [551, 279] width 27 height 18
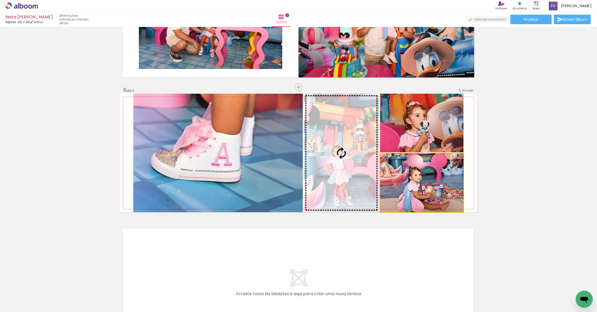
drag, startPoint x: 428, startPoint y: 192, endPoint x: 184, endPoint y: 156, distance: 247.4
click at [0, 0] on slot at bounding box center [0, 0] width 0 height 0
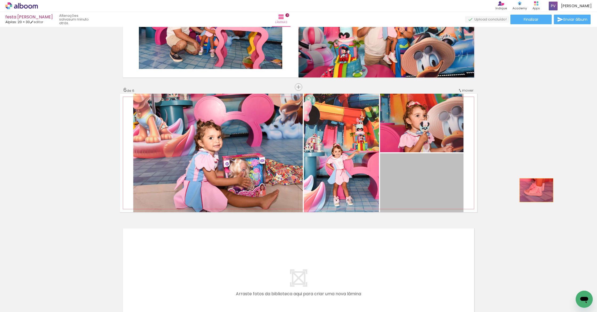
drag, startPoint x: 410, startPoint y: 184, endPoint x: 534, endPoint y: 190, distance: 123.7
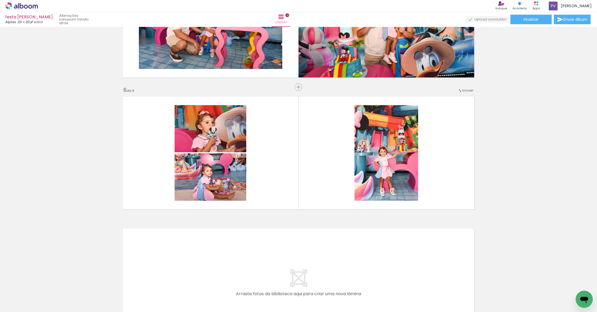
scroll to position [0, 877]
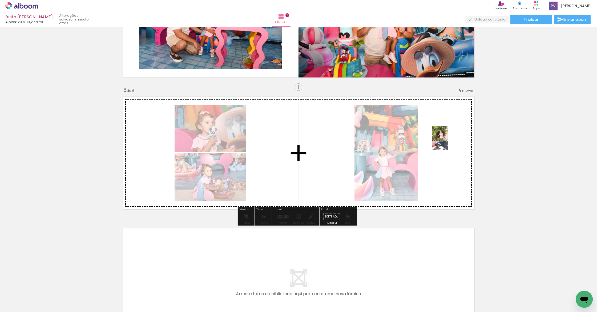
drag, startPoint x: 306, startPoint y: 295, endPoint x: 447, endPoint y: 142, distance: 208.0
click at [447, 142] on quentale-workspace at bounding box center [298, 156] width 597 height 312
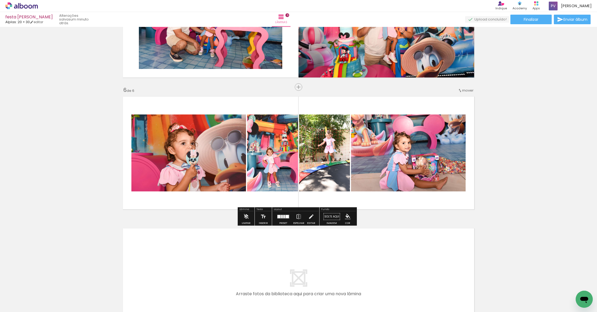
click at [283, 216] on div at bounding box center [284, 216] width 2 height 3
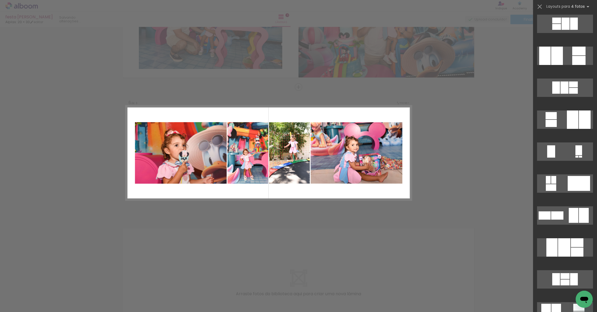
scroll to position [0, 0]
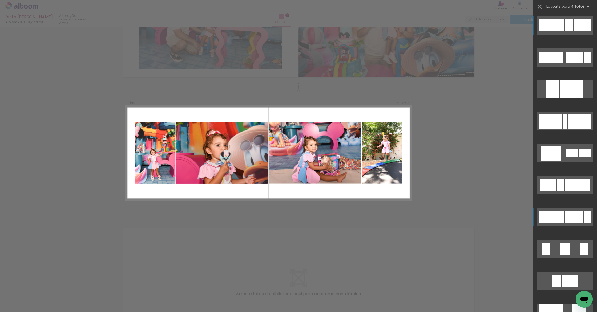
click at [546, 219] on div at bounding box center [555, 217] width 18 height 12
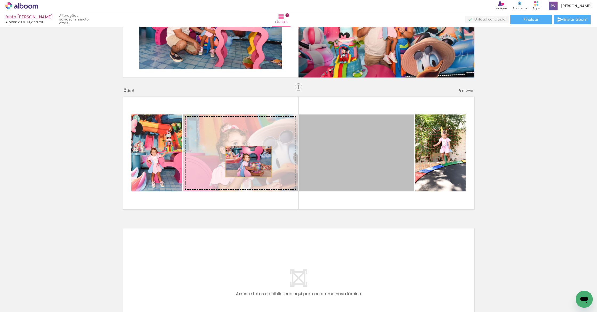
drag, startPoint x: 352, startPoint y: 166, endPoint x: 246, endPoint y: 162, distance: 105.3
click at [0, 0] on slot at bounding box center [0, 0] width 0 height 0
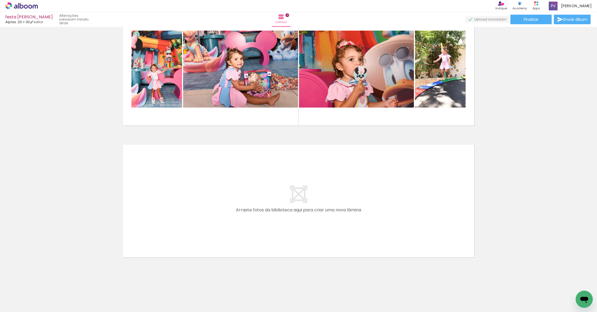
scroll to position [0, 502]
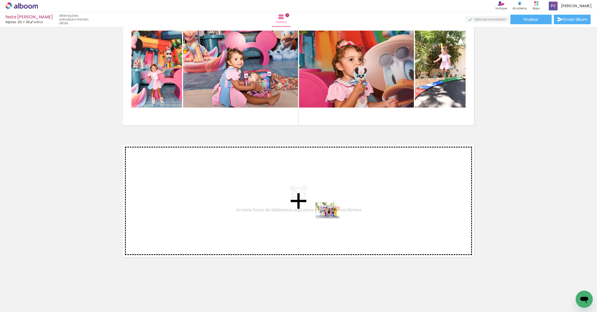
drag, startPoint x: 325, startPoint y: 292, endPoint x: 332, endPoint y: 215, distance: 77.8
click at [332, 215] on quentale-workspace at bounding box center [298, 156] width 597 height 312
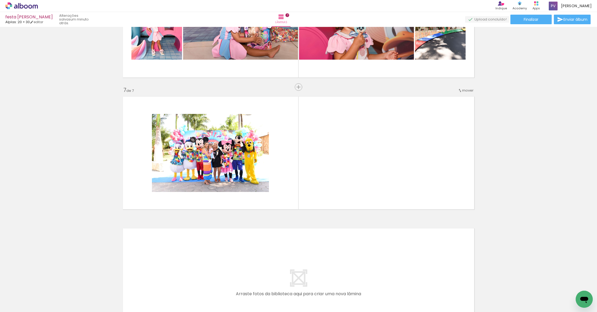
scroll to position [0, 349]
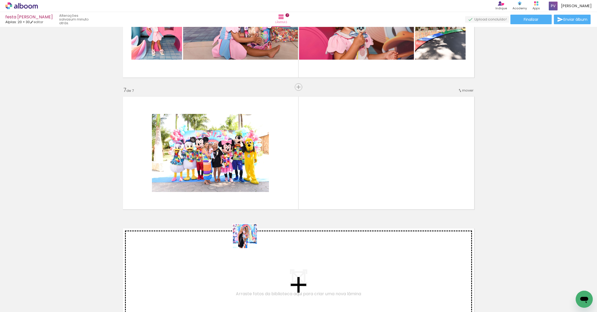
drag, startPoint x: 200, startPoint y: 281, endPoint x: 319, endPoint y: 178, distance: 157.8
click at [319, 178] on quentale-workspace at bounding box center [298, 156] width 597 height 312
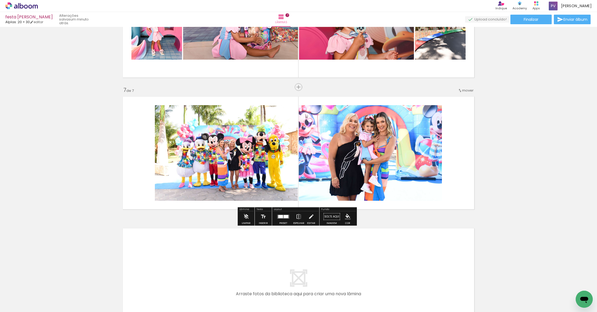
click at [285, 218] on quentale-layouter at bounding box center [283, 217] width 12 height 4
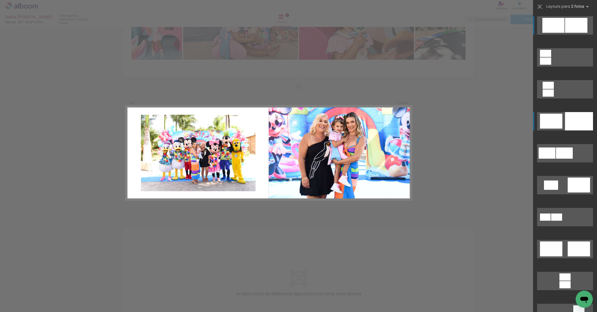
click at [569, 117] on div at bounding box center [579, 121] width 28 height 18
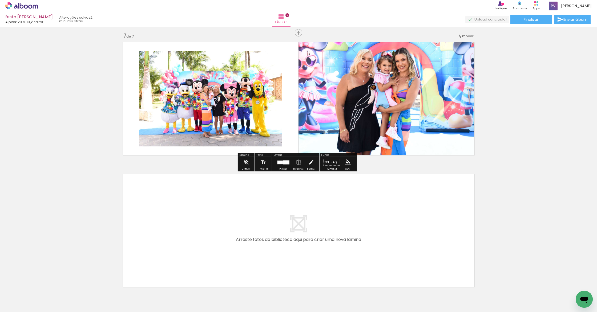
scroll to position [823, 0]
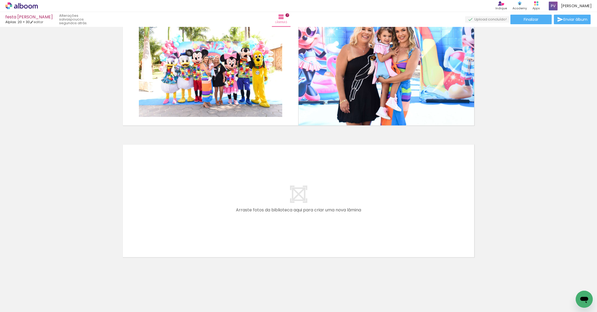
scroll to position [0, 520]
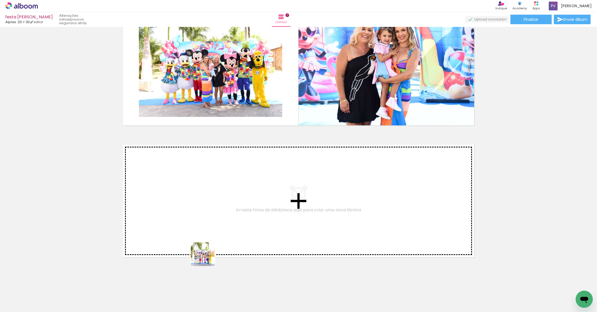
drag, startPoint x: 212, startPoint y: 294, endPoint x: 194, endPoint y: 217, distance: 80.0
click at [194, 217] on quentale-workspace at bounding box center [298, 156] width 597 height 312
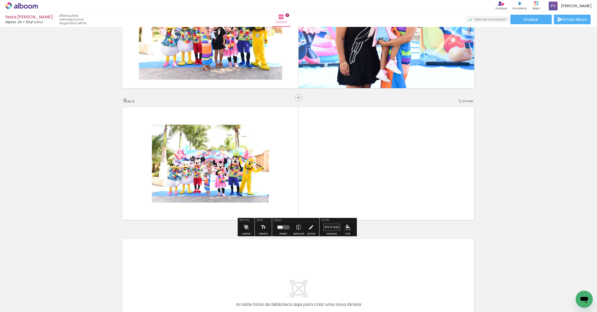
scroll to position [871, 0]
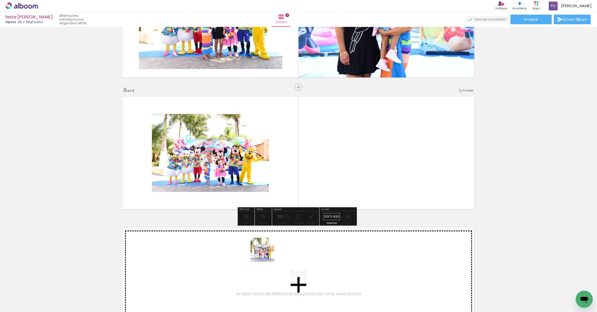
drag, startPoint x: 252, startPoint y: 297, endPoint x: 291, endPoint y: 147, distance: 155.5
click at [291, 147] on quentale-workspace at bounding box center [298, 156] width 597 height 312
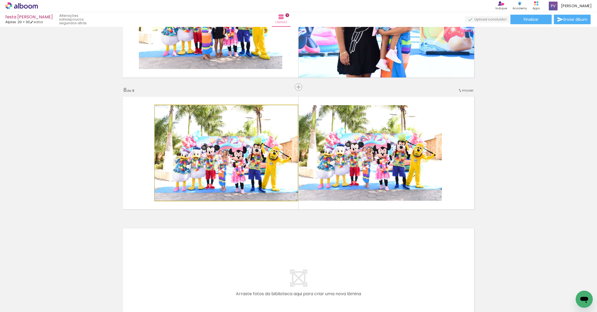
drag, startPoint x: 265, startPoint y: 165, endPoint x: 35, endPoint y: 176, distance: 229.9
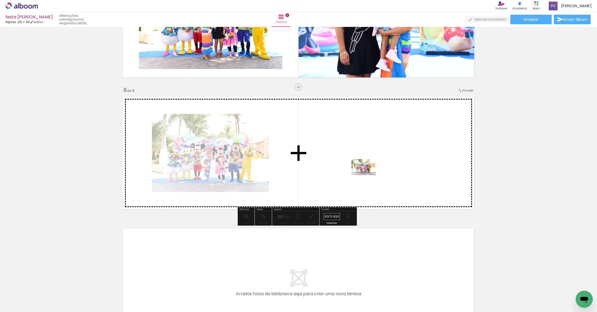
drag, startPoint x: 343, startPoint y: 299, endPoint x: 367, endPoint y: 175, distance: 126.2
click at [367, 175] on quentale-workspace at bounding box center [298, 156] width 597 height 312
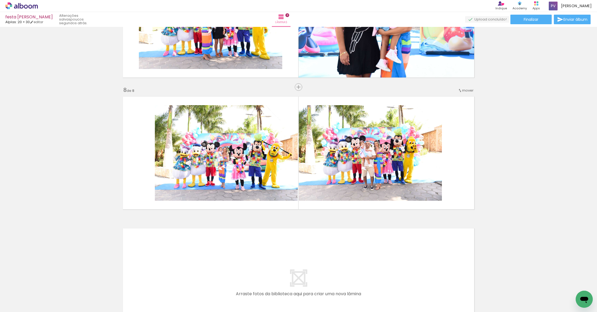
scroll to position [0, 783]
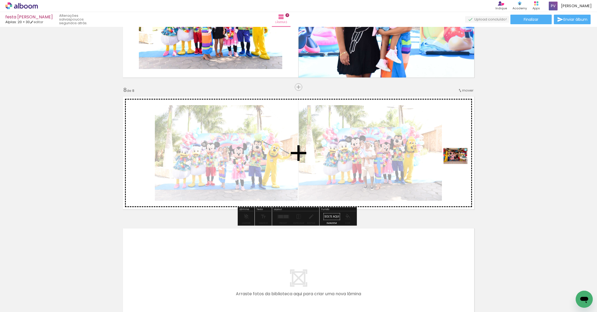
drag, startPoint x: 457, startPoint y: 296, endPoint x: 459, endPoint y: 164, distance: 131.8
click at [459, 164] on quentale-workspace at bounding box center [298, 156] width 597 height 312
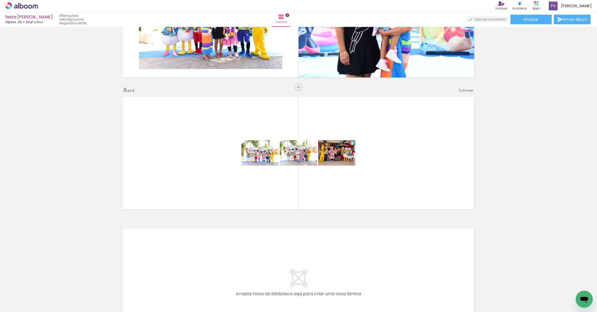
scroll to position [0, 1030]
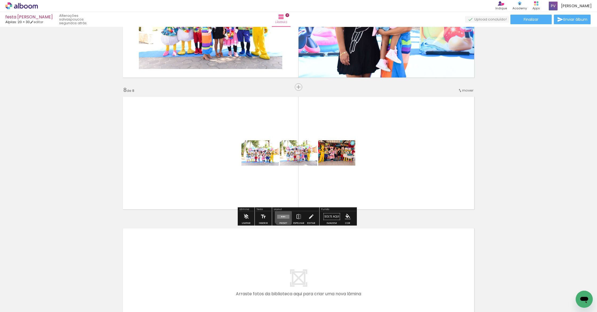
click at [282, 217] on quentale-layouter at bounding box center [283, 217] width 12 height 4
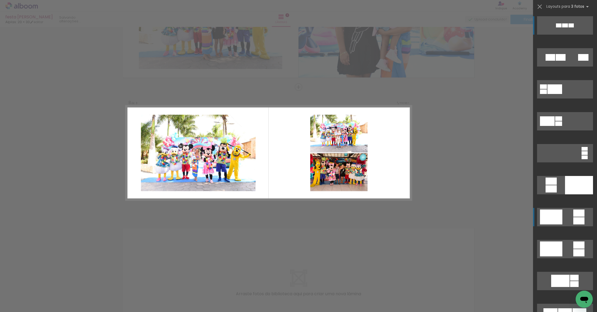
click at [549, 215] on div at bounding box center [551, 217] width 22 height 15
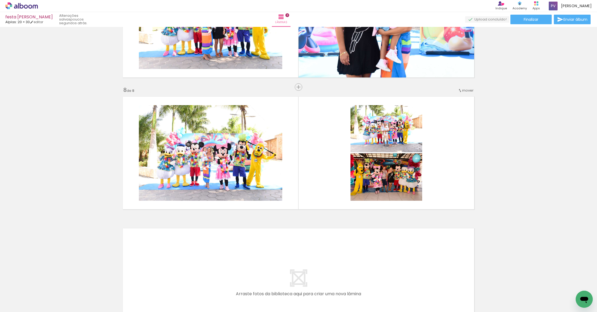
scroll to position [0, 901]
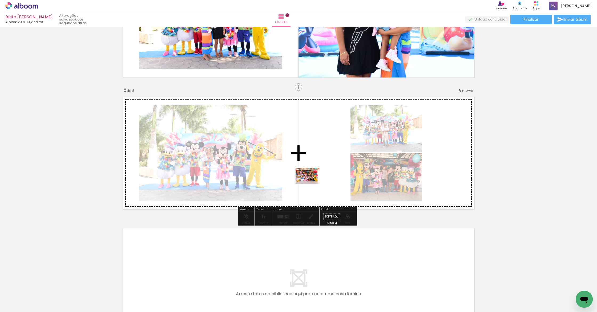
drag, startPoint x: 198, startPoint y: 294, endPoint x: 324, endPoint y: 168, distance: 178.1
click at [324, 168] on quentale-workspace at bounding box center [298, 156] width 597 height 312
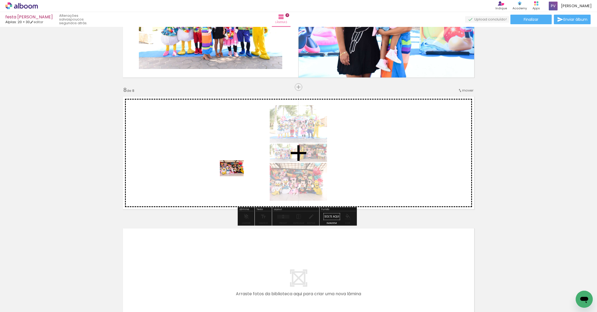
drag, startPoint x: 258, startPoint y: 296, endPoint x: 234, endPoint y: 171, distance: 127.2
click at [234, 171] on quentale-workspace at bounding box center [298, 156] width 597 height 312
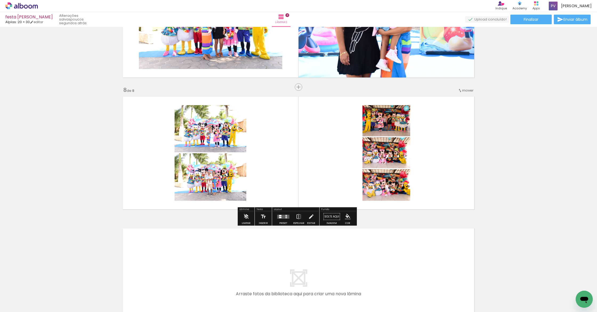
click at [283, 220] on div at bounding box center [283, 216] width 14 height 11
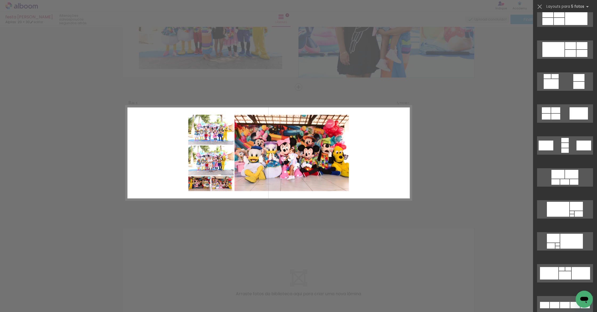
scroll to position [242, 0]
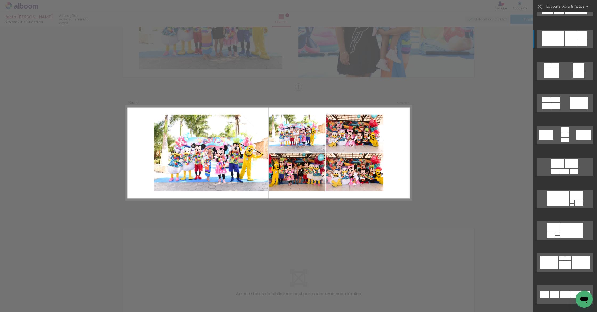
click at [553, 42] on div at bounding box center [553, 38] width 22 height 15
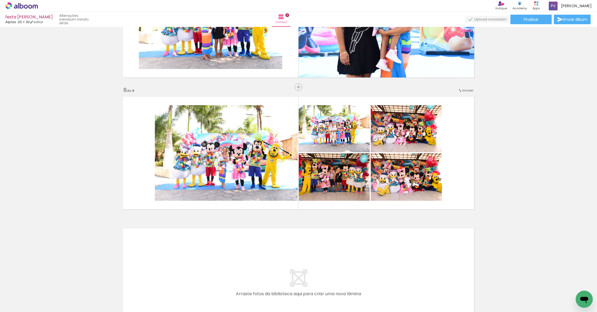
scroll to position [0, 779]
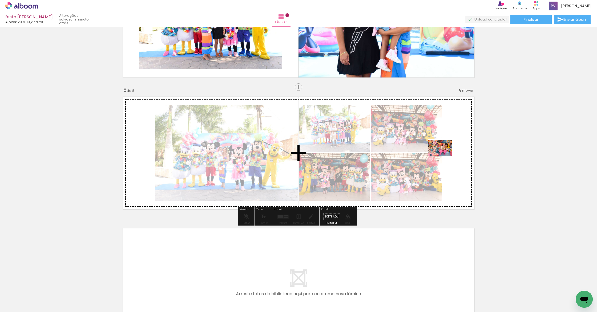
drag, startPoint x: 291, startPoint y: 295, endPoint x: 444, endPoint y: 155, distance: 207.3
click at [444, 155] on quentale-workspace at bounding box center [298, 156] width 597 height 312
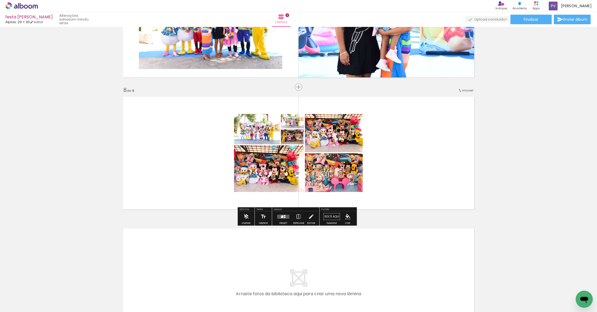
click at [278, 215] on quentale-layouter at bounding box center [283, 217] width 12 height 4
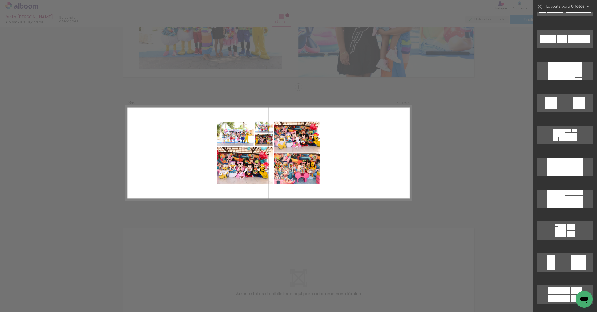
scroll to position [0, 0]
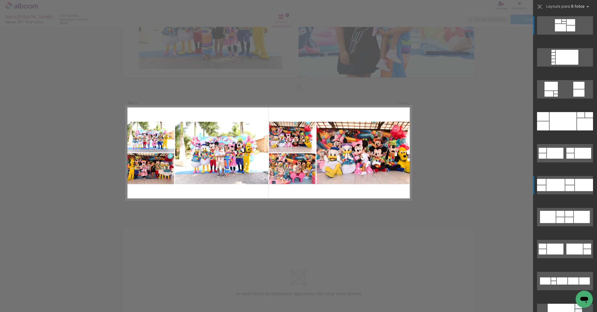
click at [556, 183] on div at bounding box center [555, 185] width 18 height 12
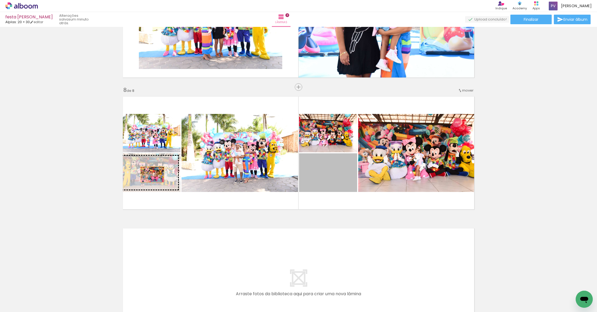
drag, startPoint x: 339, startPoint y: 176, endPoint x: 149, endPoint y: 174, distance: 190.2
click at [0, 0] on slot at bounding box center [0, 0] width 0 height 0
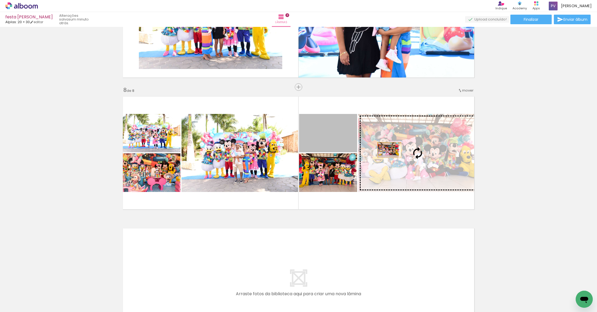
drag, startPoint x: 314, startPoint y: 134, endPoint x: 422, endPoint y: 160, distance: 111.0
click at [0, 0] on slot at bounding box center [0, 0] width 0 height 0
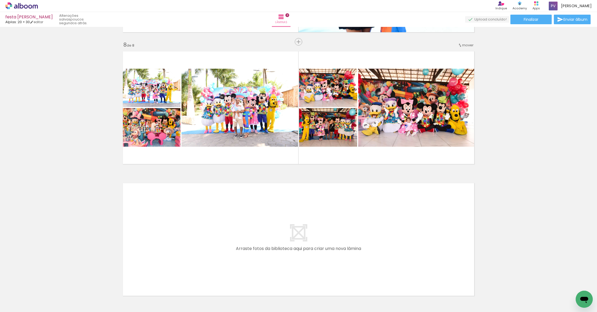
scroll to position [955, 0]
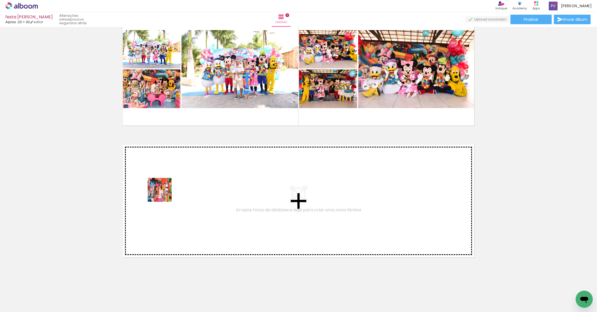
drag, startPoint x: 201, startPoint y: 293, endPoint x: 161, endPoint y: 186, distance: 114.5
click at [161, 186] on quentale-workspace at bounding box center [298, 156] width 597 height 312
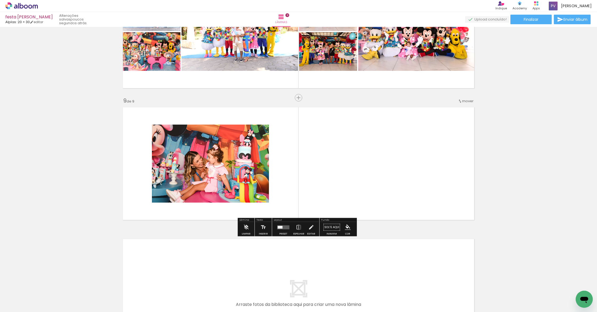
scroll to position [1003, 0]
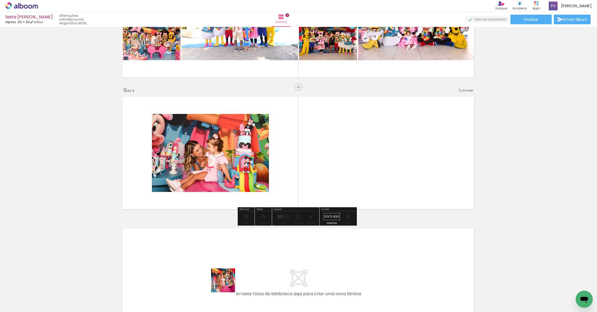
drag, startPoint x: 225, startPoint y: 297, endPoint x: 236, endPoint y: 185, distance: 112.5
click at [231, 167] on quentale-workspace at bounding box center [298, 156] width 597 height 312
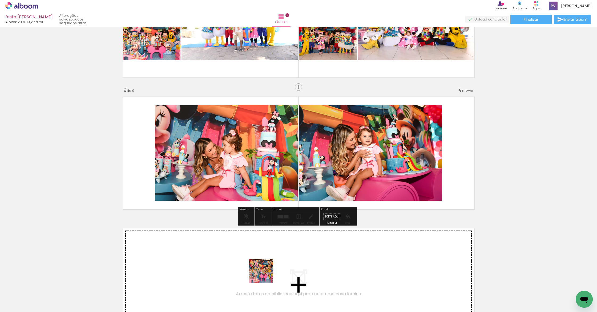
drag, startPoint x: 260, startPoint y: 299, endPoint x: 258, endPoint y: 162, distance: 136.4
click at [258, 162] on quentale-workspace at bounding box center [298, 156] width 597 height 312
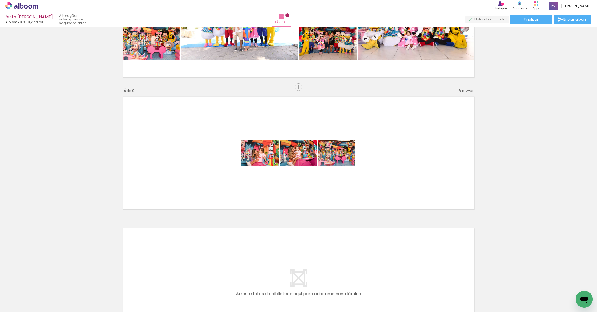
scroll to position [0, 1030]
drag, startPoint x: 515, startPoint y: 296, endPoint x: 375, endPoint y: 218, distance: 160.1
click at [375, 218] on quentale-workspace at bounding box center [298, 156] width 597 height 312
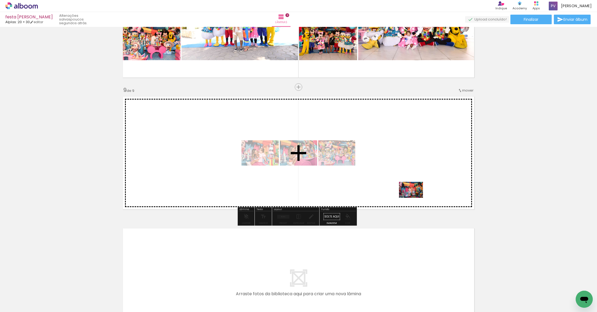
drag, startPoint x: 512, startPoint y: 290, endPoint x: 415, endPoint y: 198, distance: 134.3
click at [415, 198] on quentale-workspace at bounding box center [298, 156] width 597 height 312
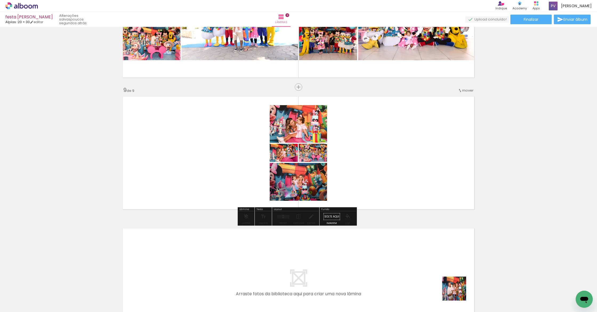
drag, startPoint x: 458, startPoint y: 298, endPoint x: 438, endPoint y: 221, distance: 79.9
click at [409, 180] on quentale-workspace at bounding box center [298, 156] width 597 height 312
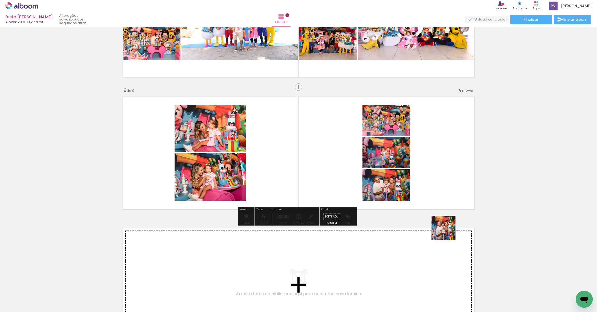
drag, startPoint x: 486, startPoint y: 297, endPoint x: 428, endPoint y: 215, distance: 100.6
click at [428, 215] on quentale-workspace at bounding box center [298, 156] width 597 height 312
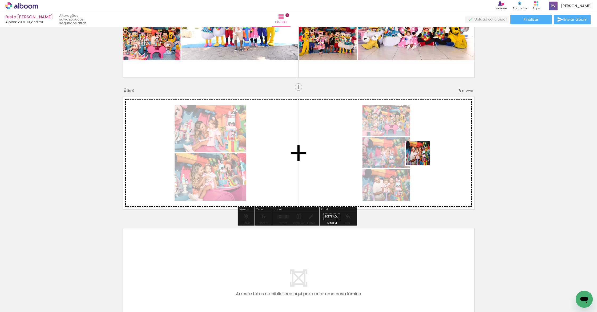
drag, startPoint x: 490, startPoint y: 296, endPoint x: 420, endPoint y: 152, distance: 160.8
click at [420, 152] on quentale-workspace at bounding box center [298, 156] width 597 height 312
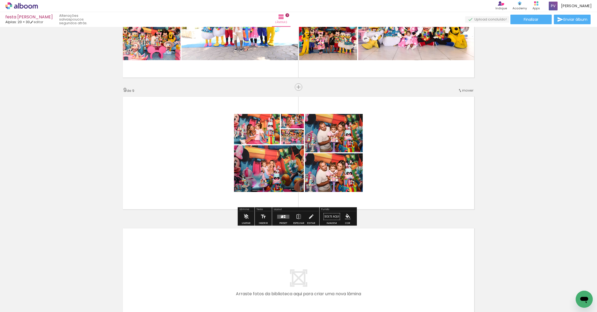
click at [281, 217] on div at bounding box center [282, 217] width 2 height 2
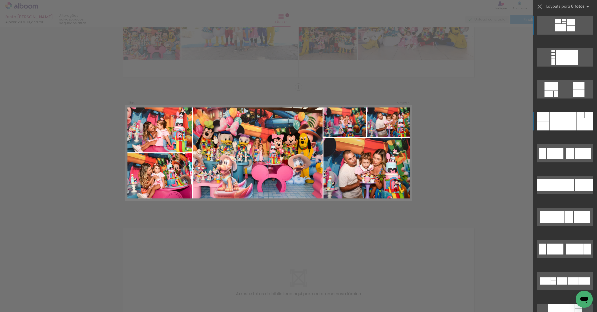
click at [556, 115] on div at bounding box center [562, 121] width 27 height 18
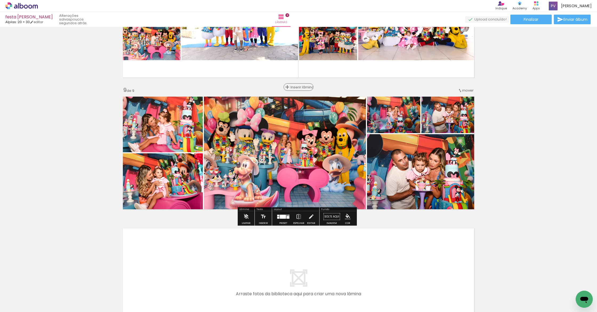
click at [295, 87] on span "Inserir lâmina" at bounding box center [300, 86] width 21 height 3
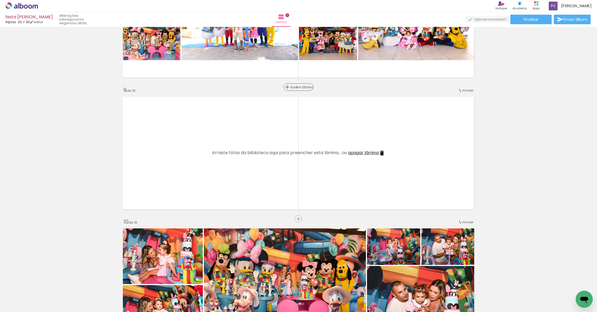
click at [295, 87] on span "Inserir lâmina" at bounding box center [300, 86] width 21 height 3
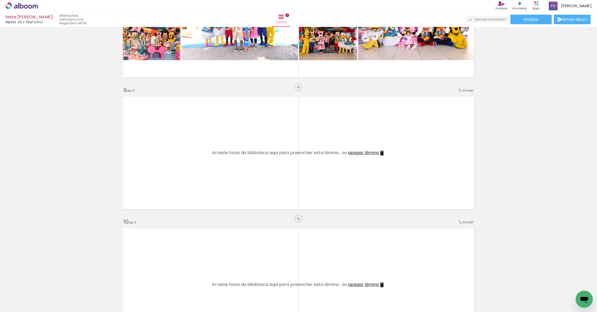
scroll to position [0, 1016]
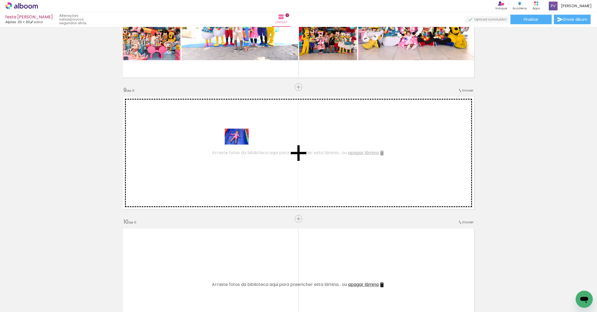
drag, startPoint x: 266, startPoint y: 299, endPoint x: 239, endPoint y: 142, distance: 160.0
click at [239, 142] on quentale-workspace at bounding box center [298, 156] width 597 height 312
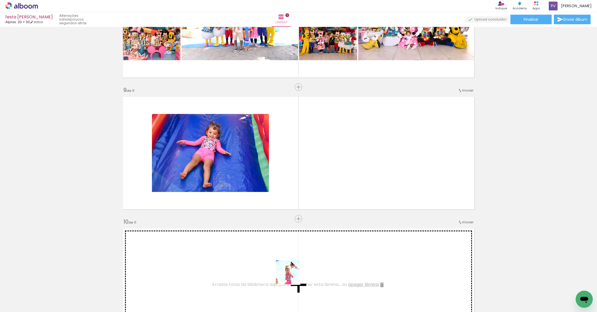
click at [311, 164] on quentale-workspace at bounding box center [298, 156] width 597 height 312
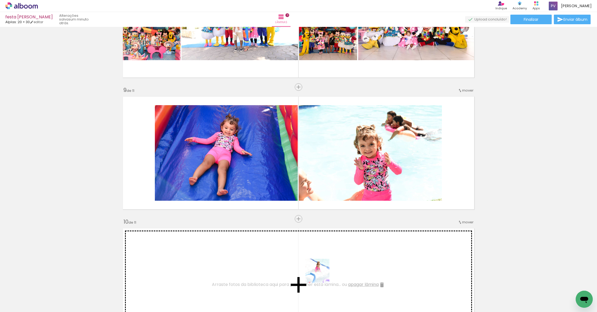
drag, startPoint x: 322, startPoint y: 293, endPoint x: 299, endPoint y: 155, distance: 140.1
click at [289, 122] on quentale-workspace at bounding box center [298, 156] width 597 height 312
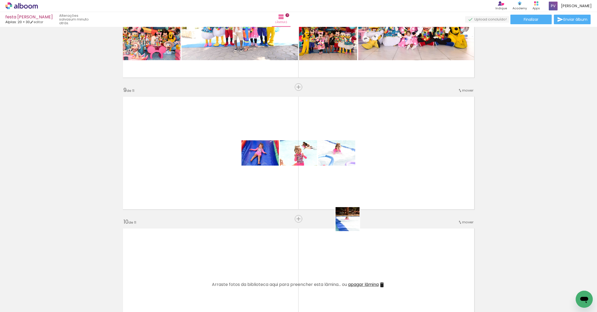
drag, startPoint x: 355, startPoint y: 263, endPoint x: 337, endPoint y: 147, distance: 117.9
click at [337, 147] on quentale-workspace at bounding box center [298, 156] width 597 height 312
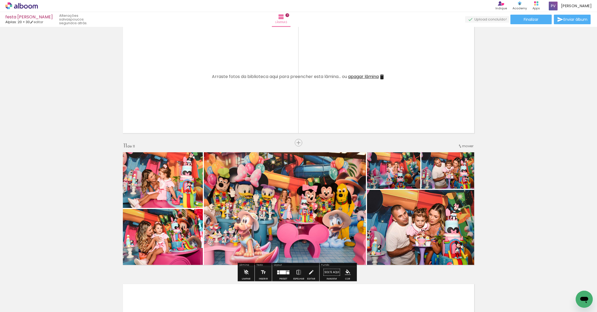
scroll to position [0, 1030]
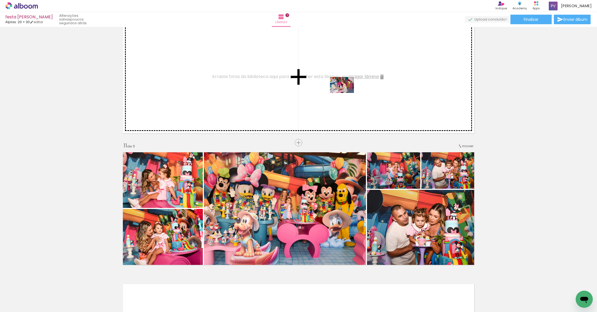
drag, startPoint x: 371, startPoint y: 294, endPoint x: 358, endPoint y: 110, distance: 184.2
click at [346, 92] on quentale-workspace at bounding box center [298, 156] width 597 height 312
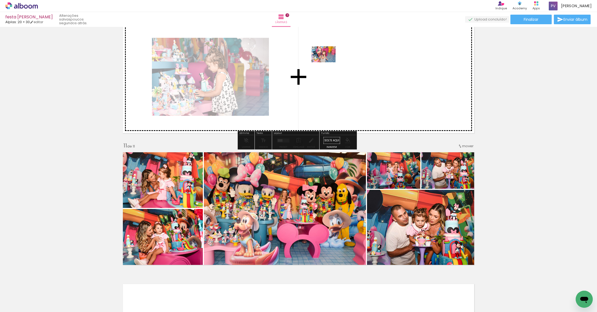
drag, startPoint x: 398, startPoint y: 298, endPoint x: 330, endPoint y: 81, distance: 227.4
click at [330, 81] on quentale-workspace at bounding box center [298, 156] width 597 height 312
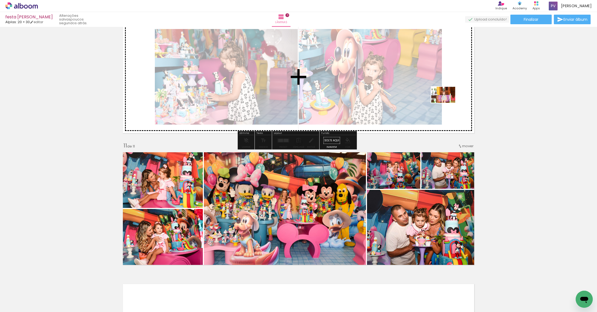
drag, startPoint x: 429, startPoint y: 301, endPoint x: 447, endPoint y: 102, distance: 199.7
click at [447, 102] on quentale-workspace at bounding box center [298, 156] width 597 height 312
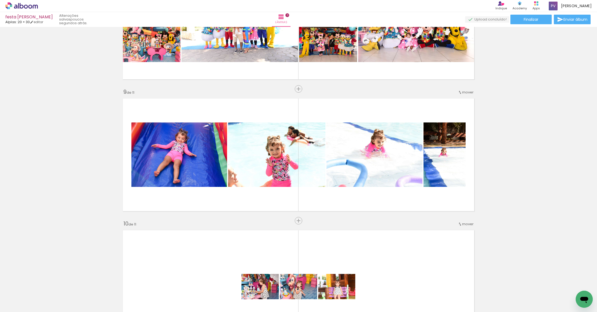
scroll to position [1088, 0]
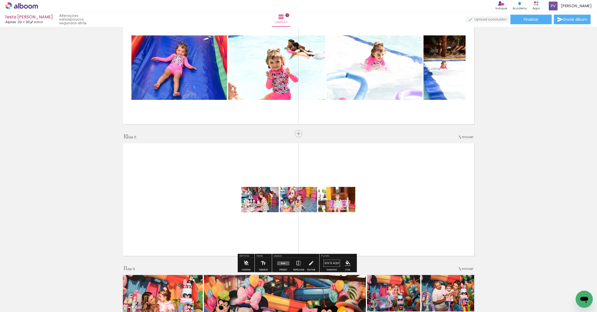
click at [287, 262] on quentale-layouter at bounding box center [283, 263] width 12 height 4
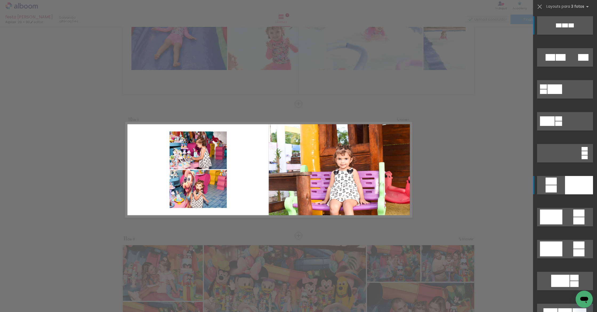
scroll to position [1135, 0]
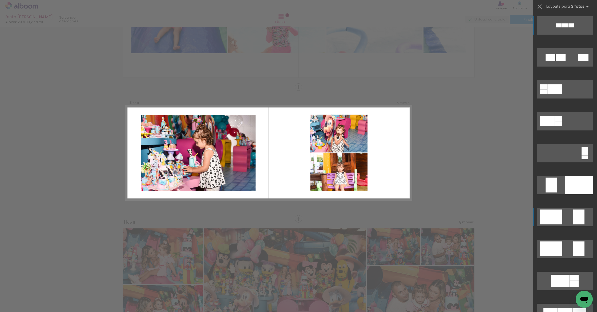
click at [549, 216] on div at bounding box center [551, 217] width 22 height 15
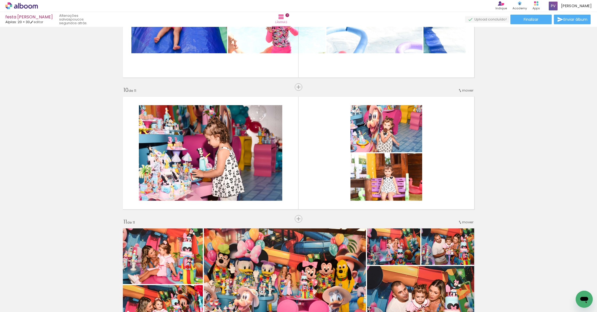
scroll to position [0, 217]
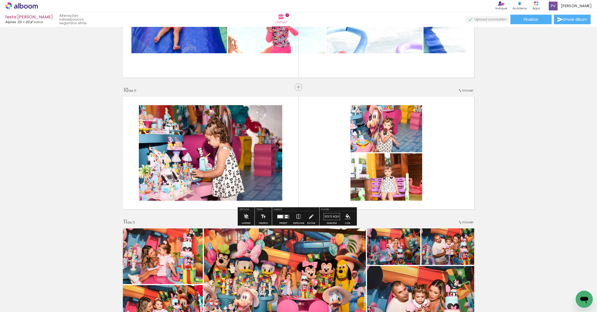
click at [6, 305] on iron-icon at bounding box center [8, 305] width 6 height 6
click at [0, 0] on input "file" at bounding box center [0, 0] width 0 height 0
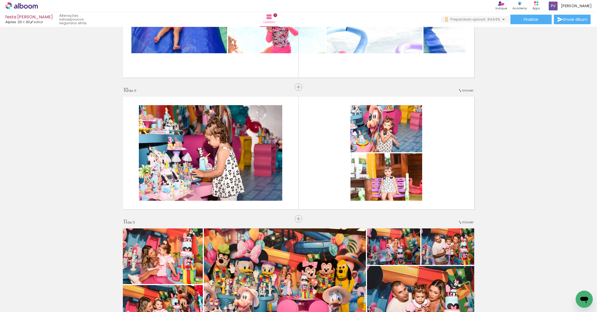
scroll to position [0, 1119]
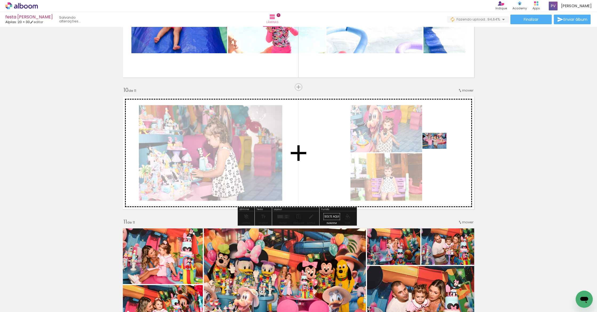
drag, startPoint x: 515, startPoint y: 295, endPoint x: 438, endPoint y: 149, distance: 165.3
click at [438, 149] on quentale-workspace at bounding box center [298, 156] width 597 height 312
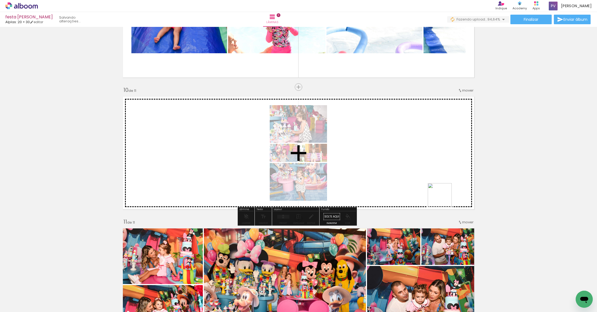
drag, startPoint x: 538, startPoint y: 282, endPoint x: 507, endPoint y: 238, distance: 54.1
click at [388, 169] on quentale-workspace at bounding box center [298, 156] width 597 height 312
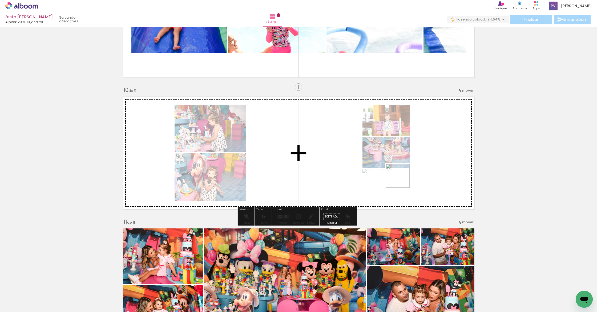
drag, startPoint x: 574, startPoint y: 283, endPoint x: 398, endPoint y: 175, distance: 206.8
click at [398, 175] on quentale-workspace at bounding box center [298, 156] width 597 height 312
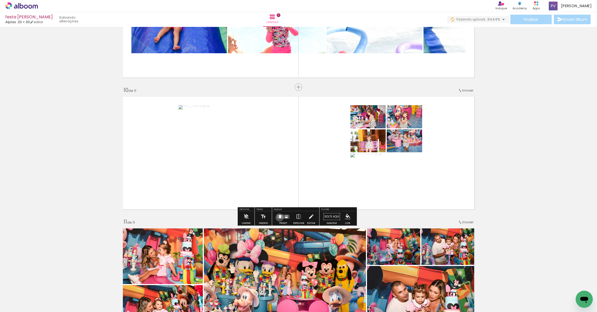
click at [279, 217] on div at bounding box center [280, 216] width 2 height 3
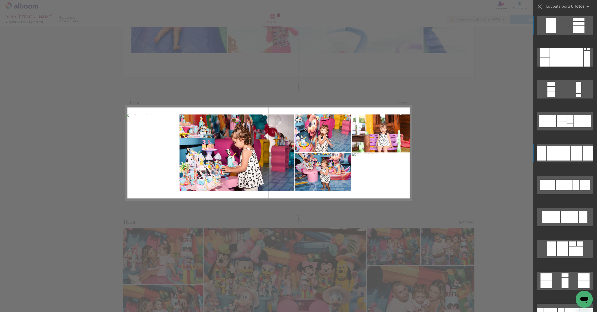
click at [561, 153] on div at bounding box center [557, 153] width 23 height 15
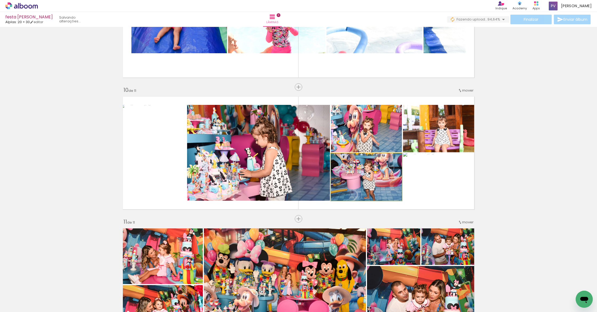
drag, startPoint x: 361, startPoint y: 184, endPoint x: 258, endPoint y: 155, distance: 106.9
click at [0, 0] on slot at bounding box center [0, 0] width 0 height 0
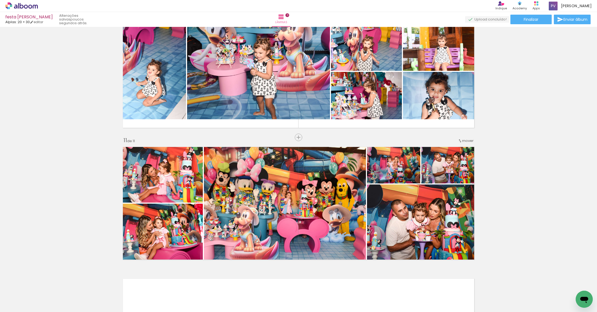
scroll to position [1217, 0]
click at [518, 16] on paper-button "Finalizar" at bounding box center [530, 20] width 41 height 10
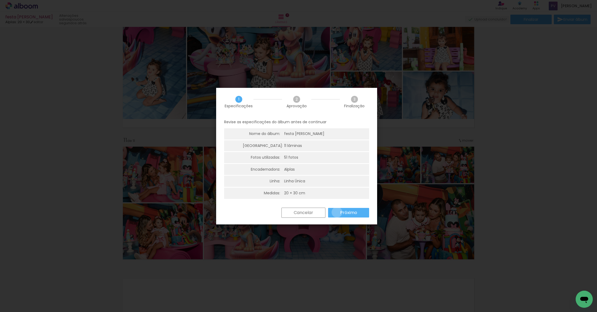
click at [337, 212] on paper-button "Próximo" at bounding box center [348, 213] width 41 height 10
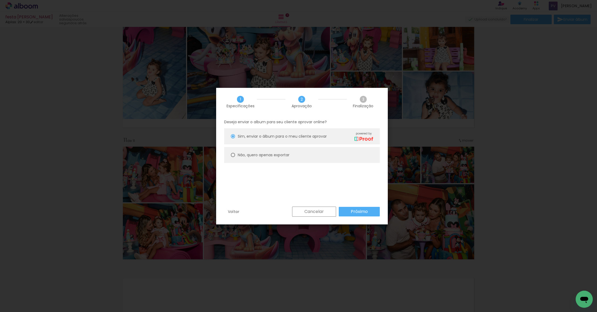
click at [0, 0] on slot "Não, quero apenas exportar" at bounding box center [0, 0] width 0 height 0
type paper-radio-button "on"
click at [348, 210] on paper-button "Próximo" at bounding box center [358, 212] width 41 height 10
type input "Alta, 300 DPI"
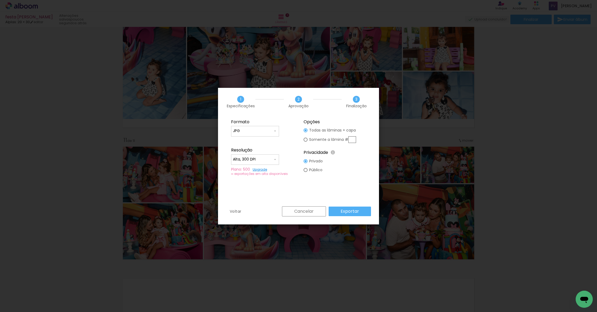
click at [348, 206] on div "Formato JPG PDF Resolução Alta, 300 DPI Baixa Plano: 500 Upgrade ∞ exportações …" at bounding box center [298, 161] width 161 height 91
click at [348, 208] on paper-button "Exportar" at bounding box center [349, 212] width 42 height 10
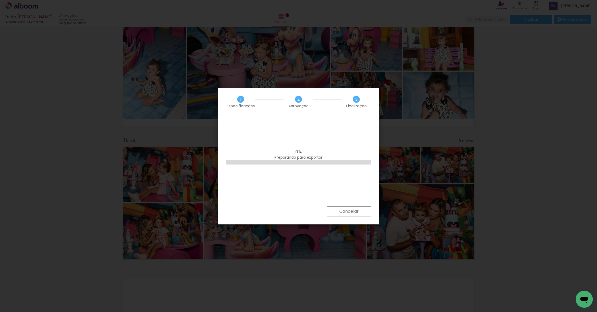
scroll to position [0, 1119]
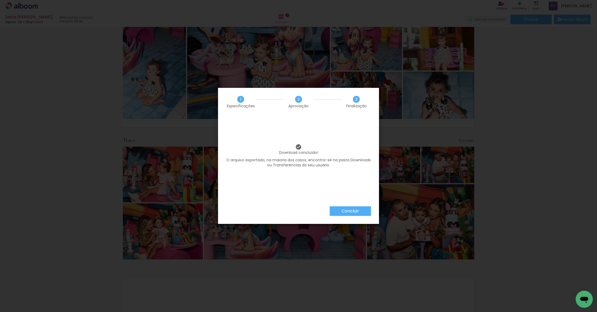
click at [0, 0] on slot "Concluir" at bounding box center [0, 0] width 0 height 0
